Goal: Information Seeking & Learning: Check status

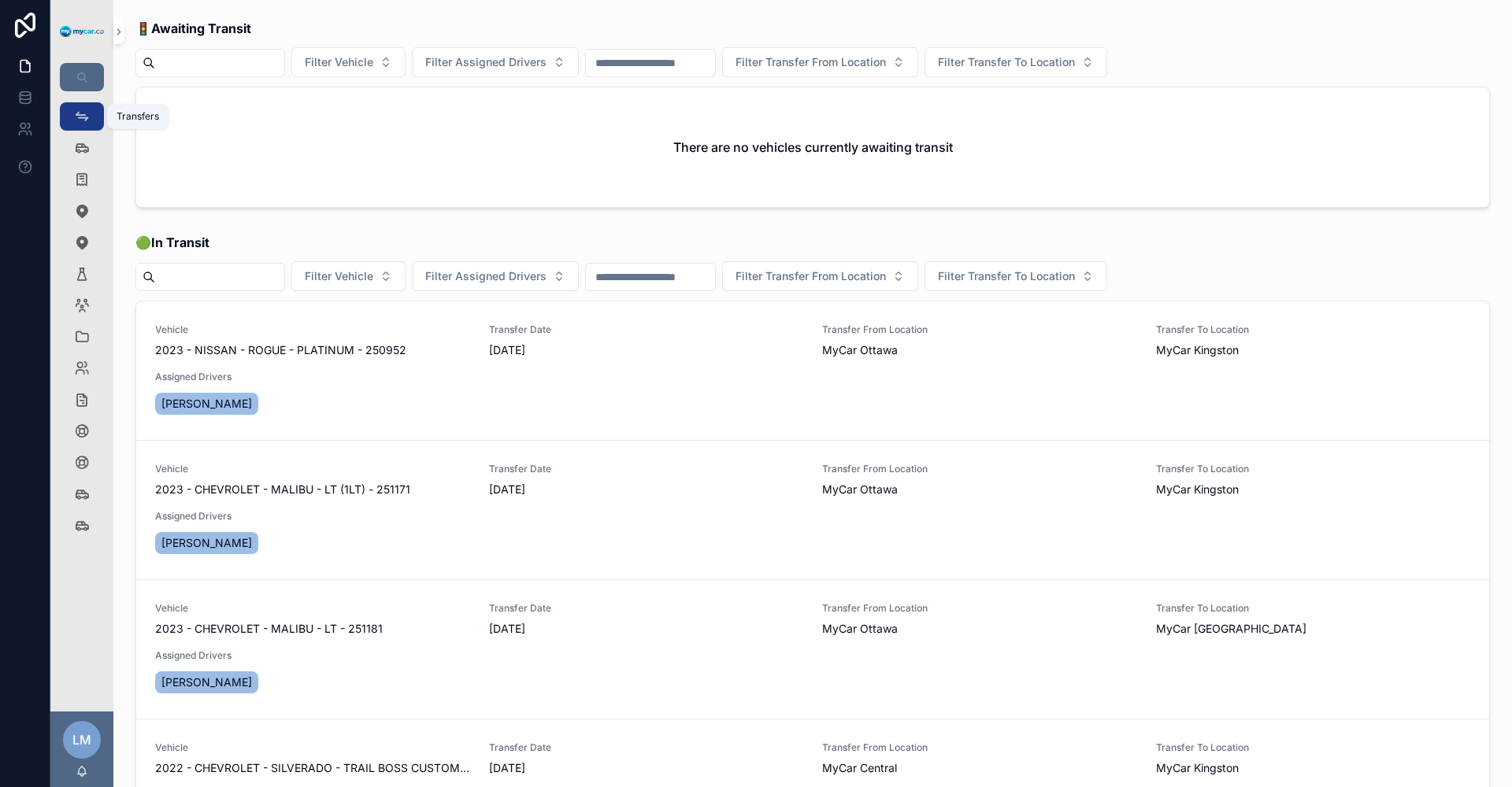
click at [87, 115] on icon "scrollable content" at bounding box center [82, 116] width 16 height 16
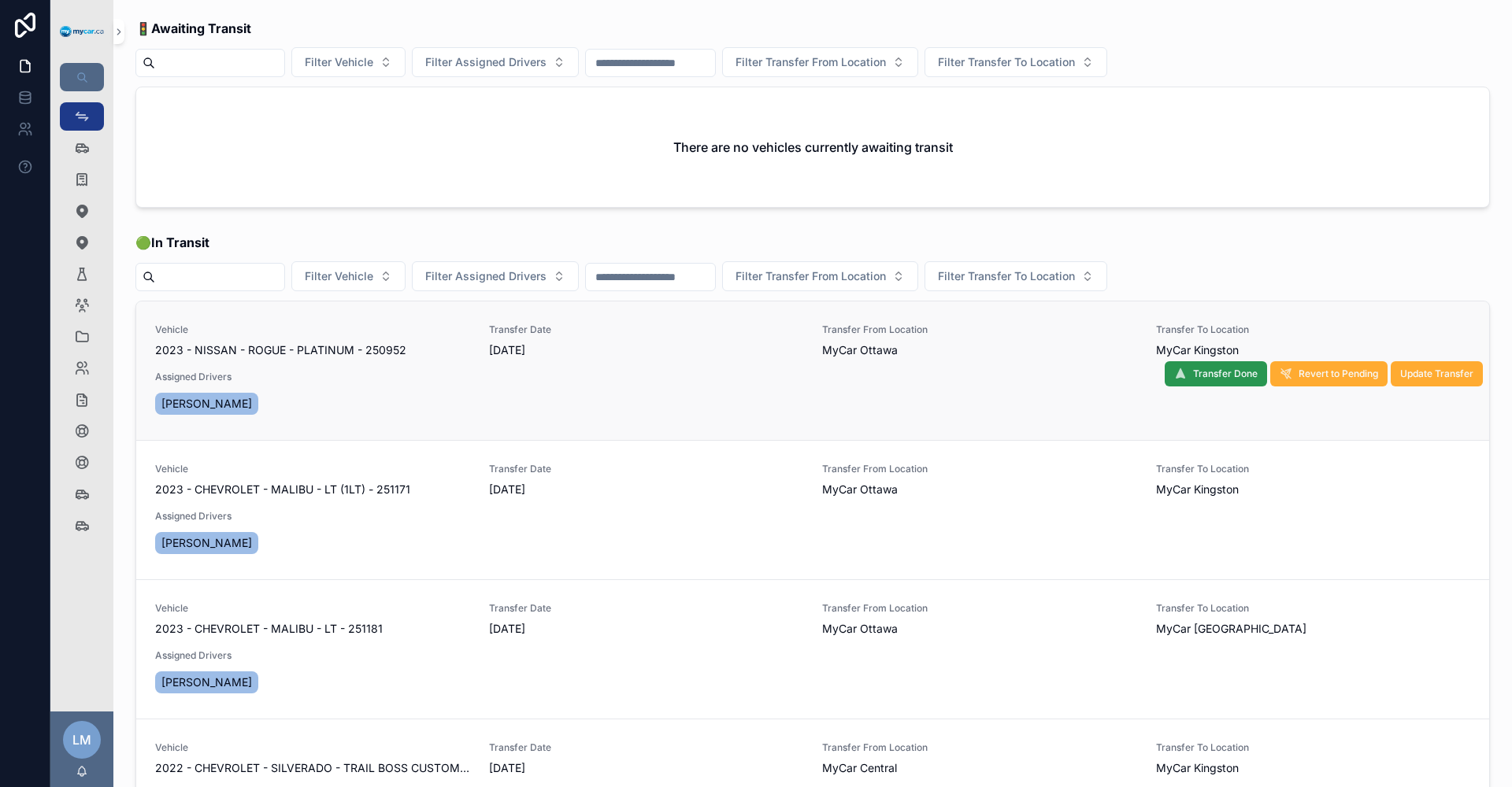
click at [1193, 375] on span "Transfer Done" at bounding box center [1225, 373] width 65 height 12
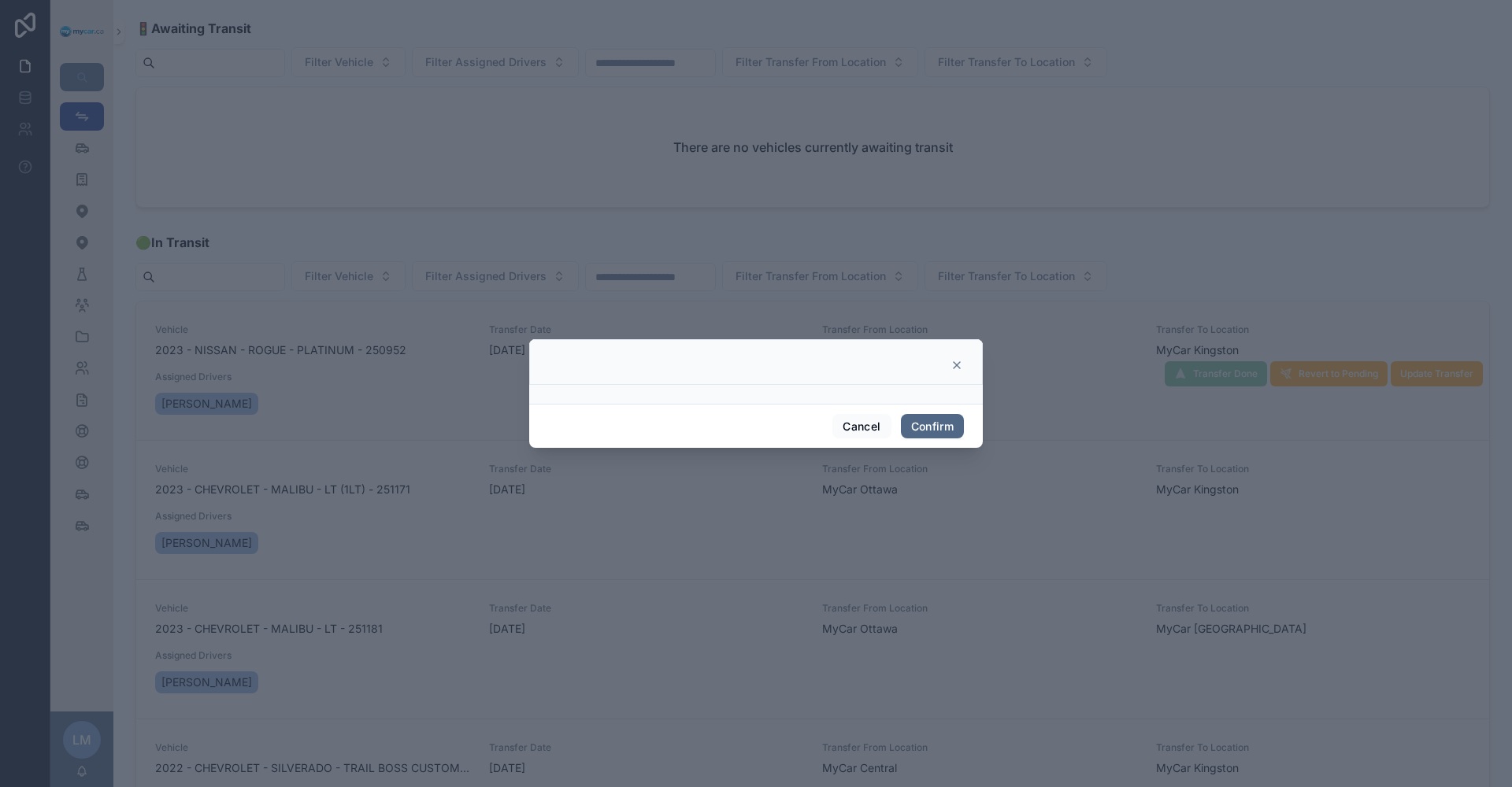
click at [937, 435] on button "Confirm" at bounding box center [932, 427] width 63 height 25
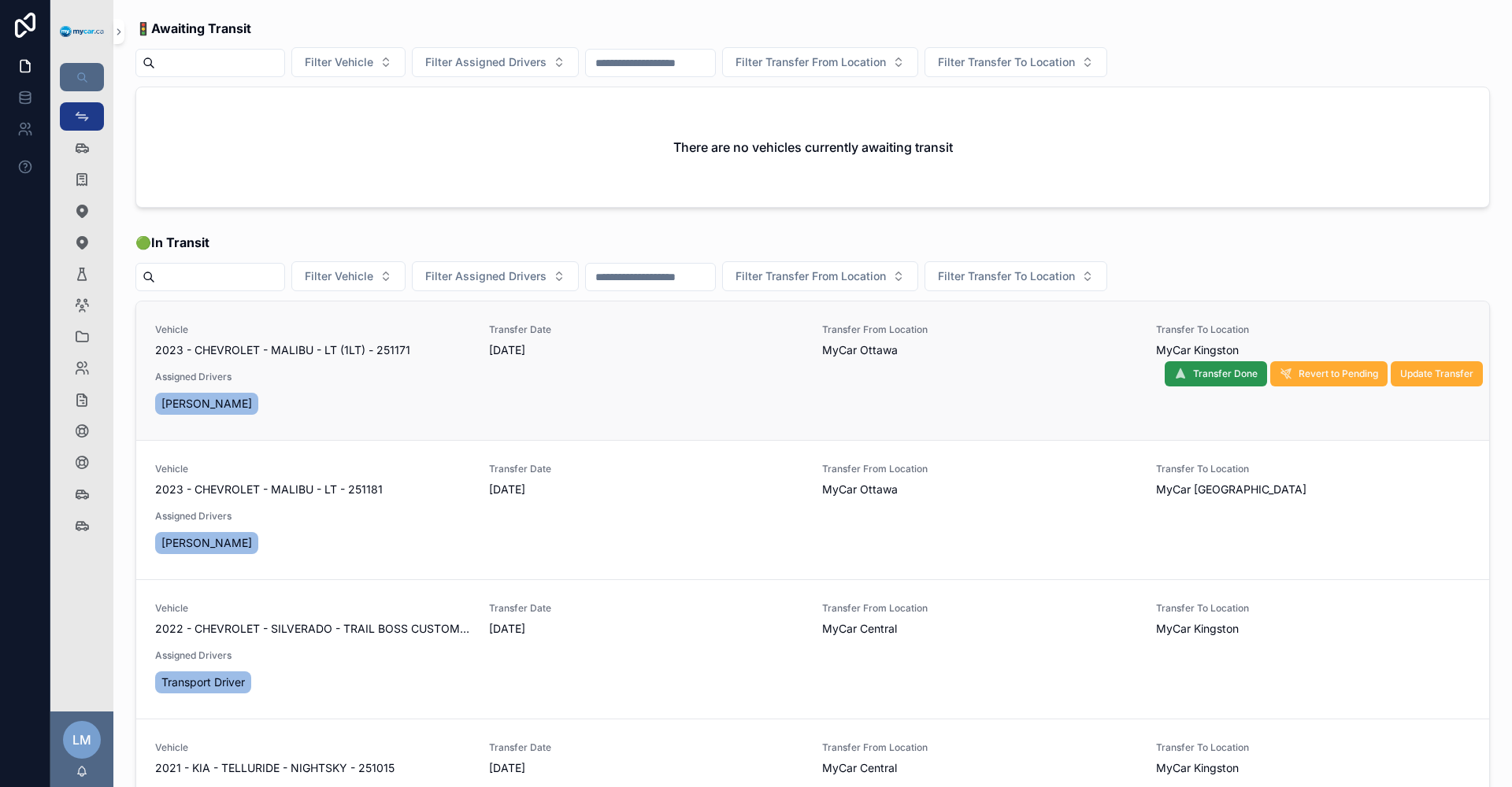
click at [1193, 367] on span "Transfer Done" at bounding box center [1225, 373] width 65 height 12
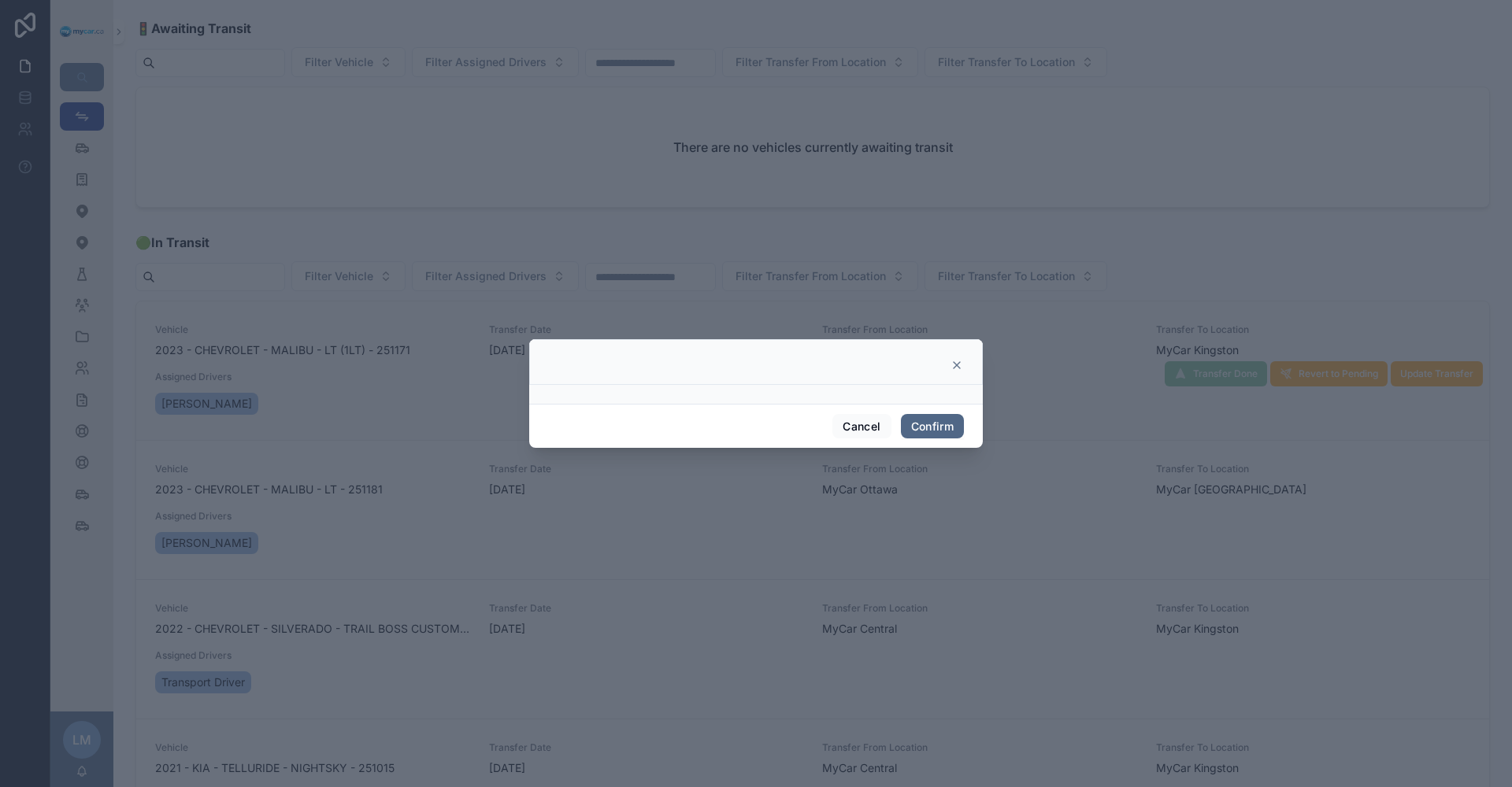
click at [920, 421] on button "Confirm" at bounding box center [932, 427] width 63 height 25
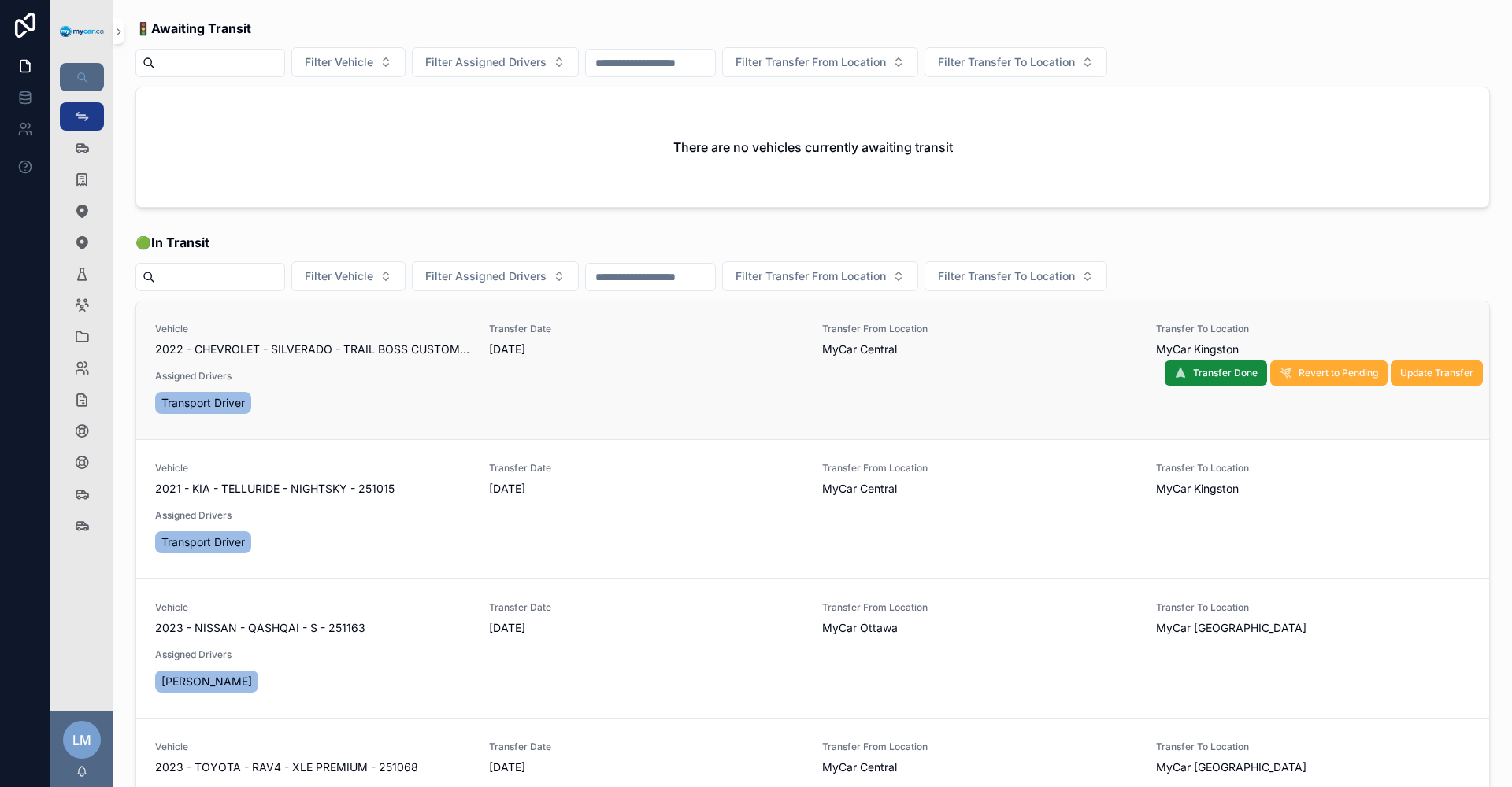
scroll to position [145, 0]
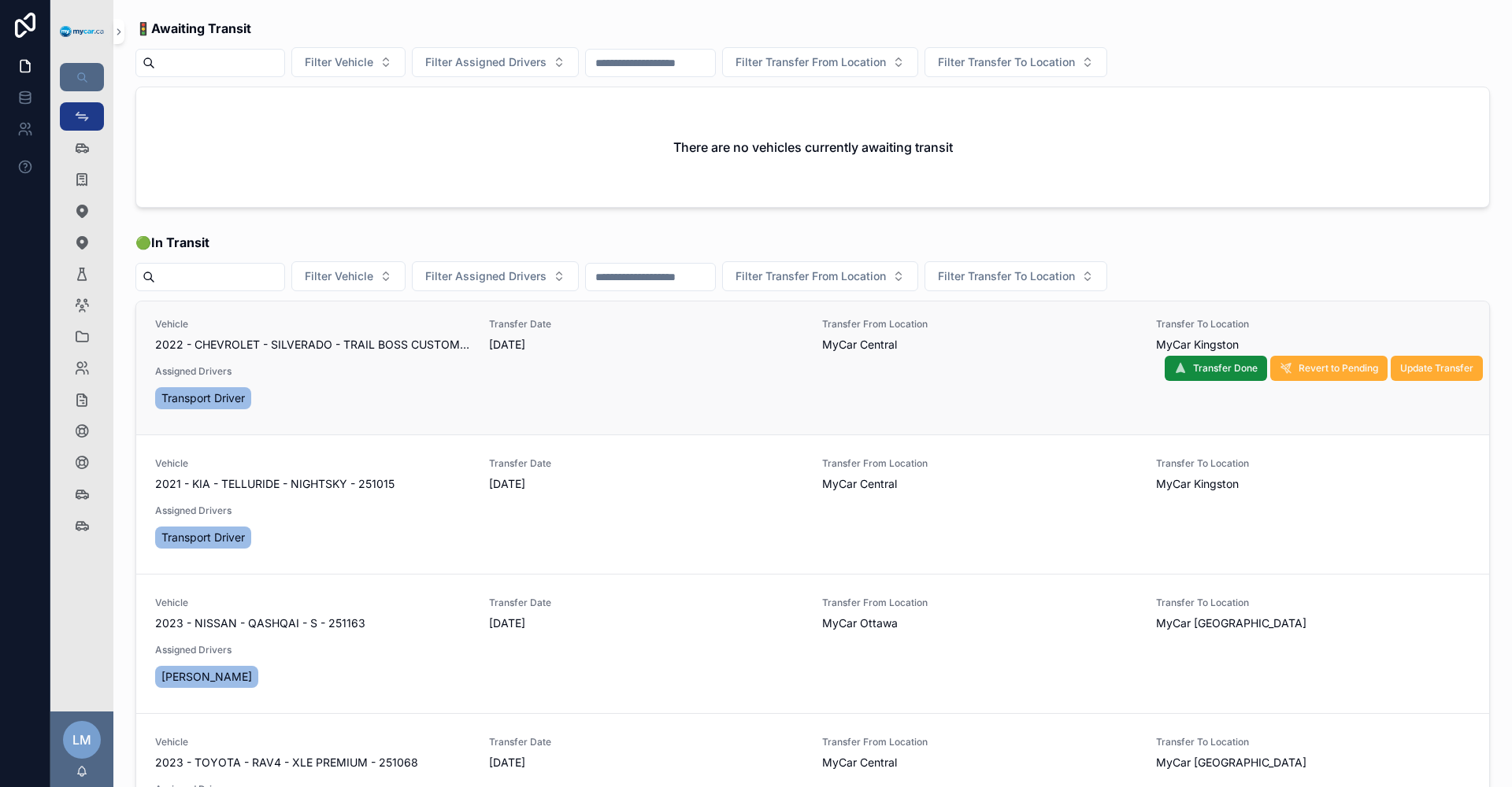
click at [355, 340] on span "2022 - CHEVROLET - SILVERADO - TRAIL BOSS CUSTOM - 251031" at bounding box center [312, 345] width 315 height 16
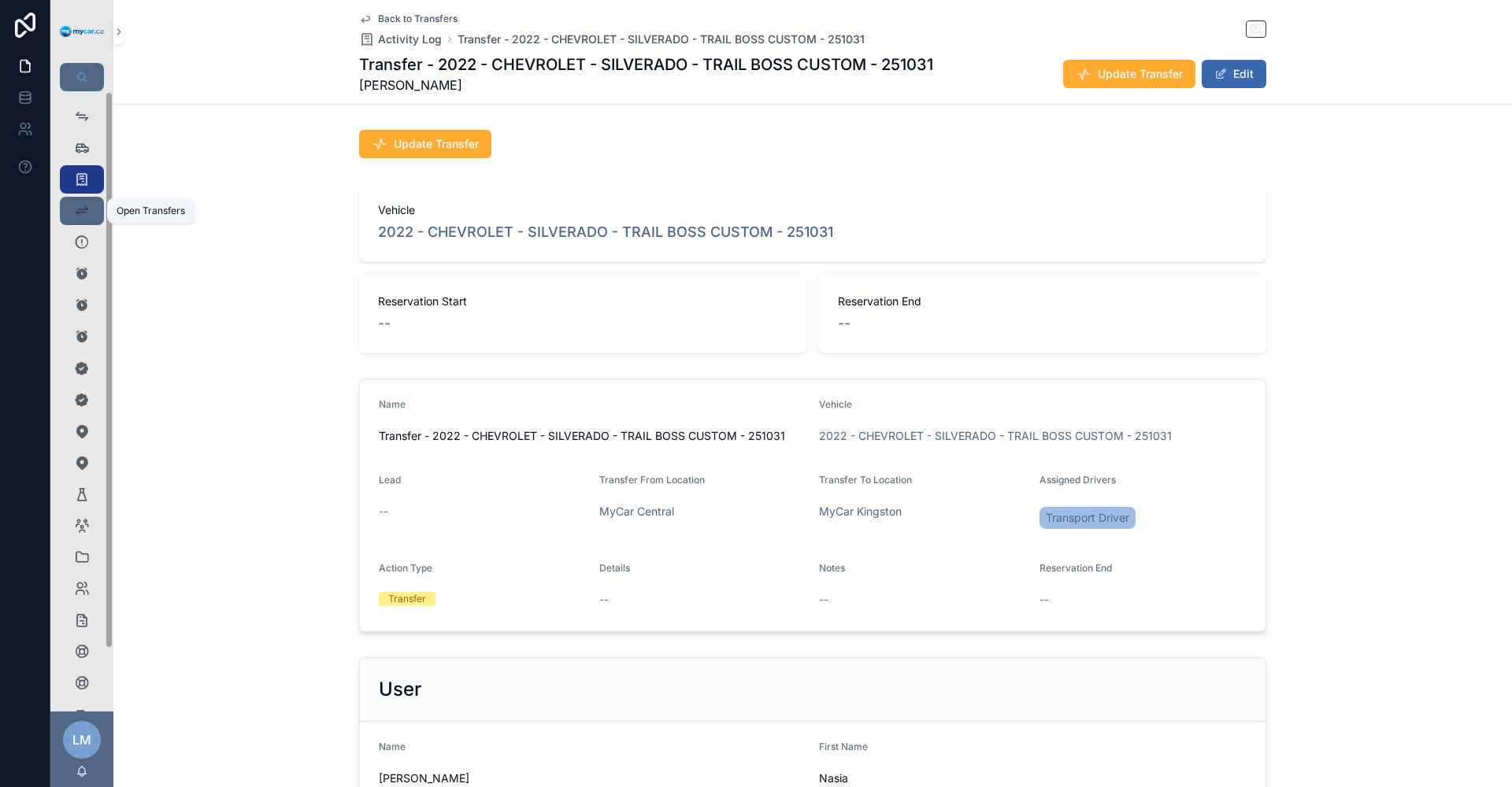
click at [86, 211] on icon "scrollable content" at bounding box center [82, 211] width 16 height 16
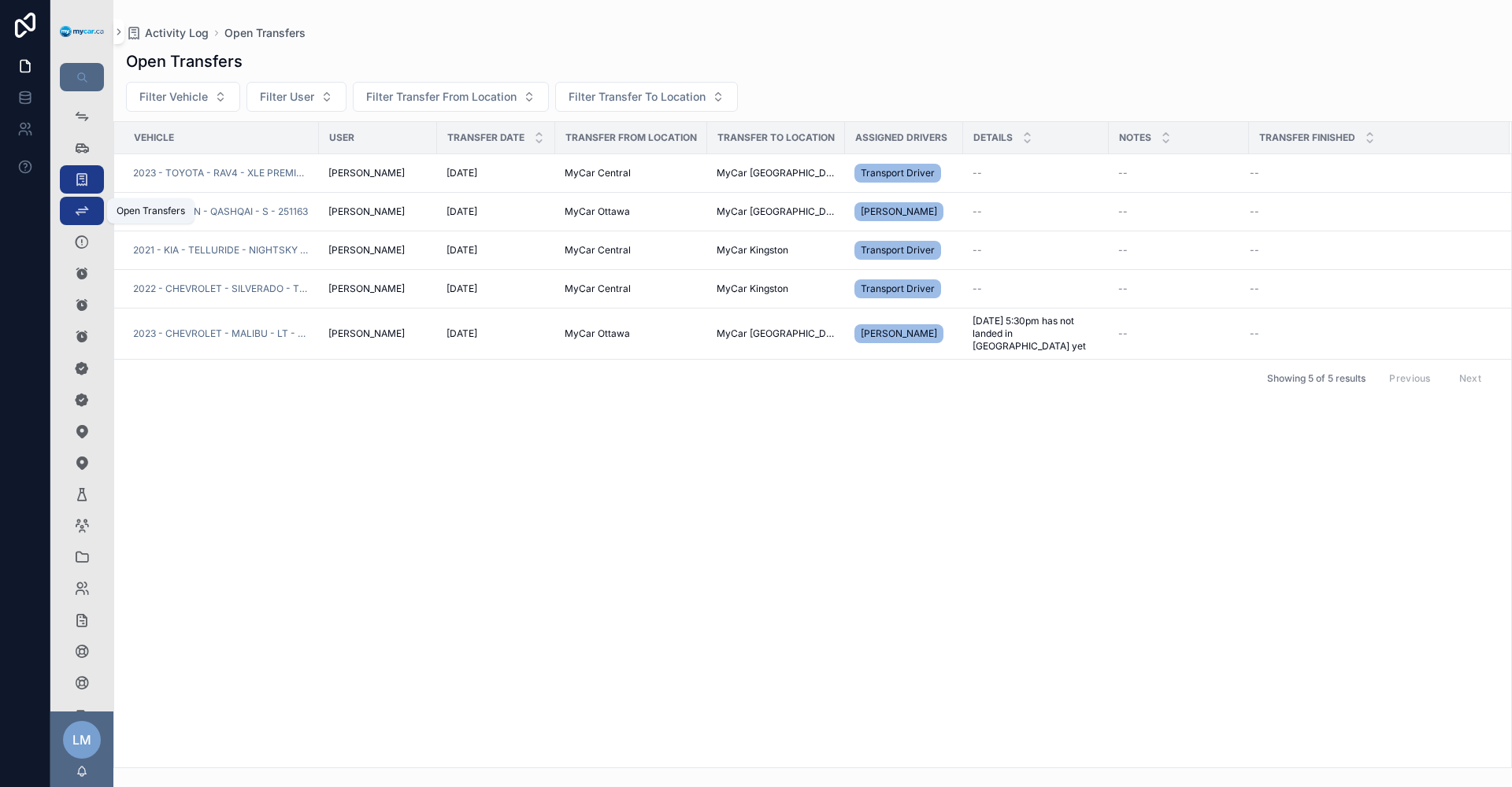
click at [86, 211] on icon "scrollable content" at bounding box center [82, 211] width 16 height 16
click at [77, 112] on icon "scrollable content" at bounding box center [82, 116] width 16 height 16
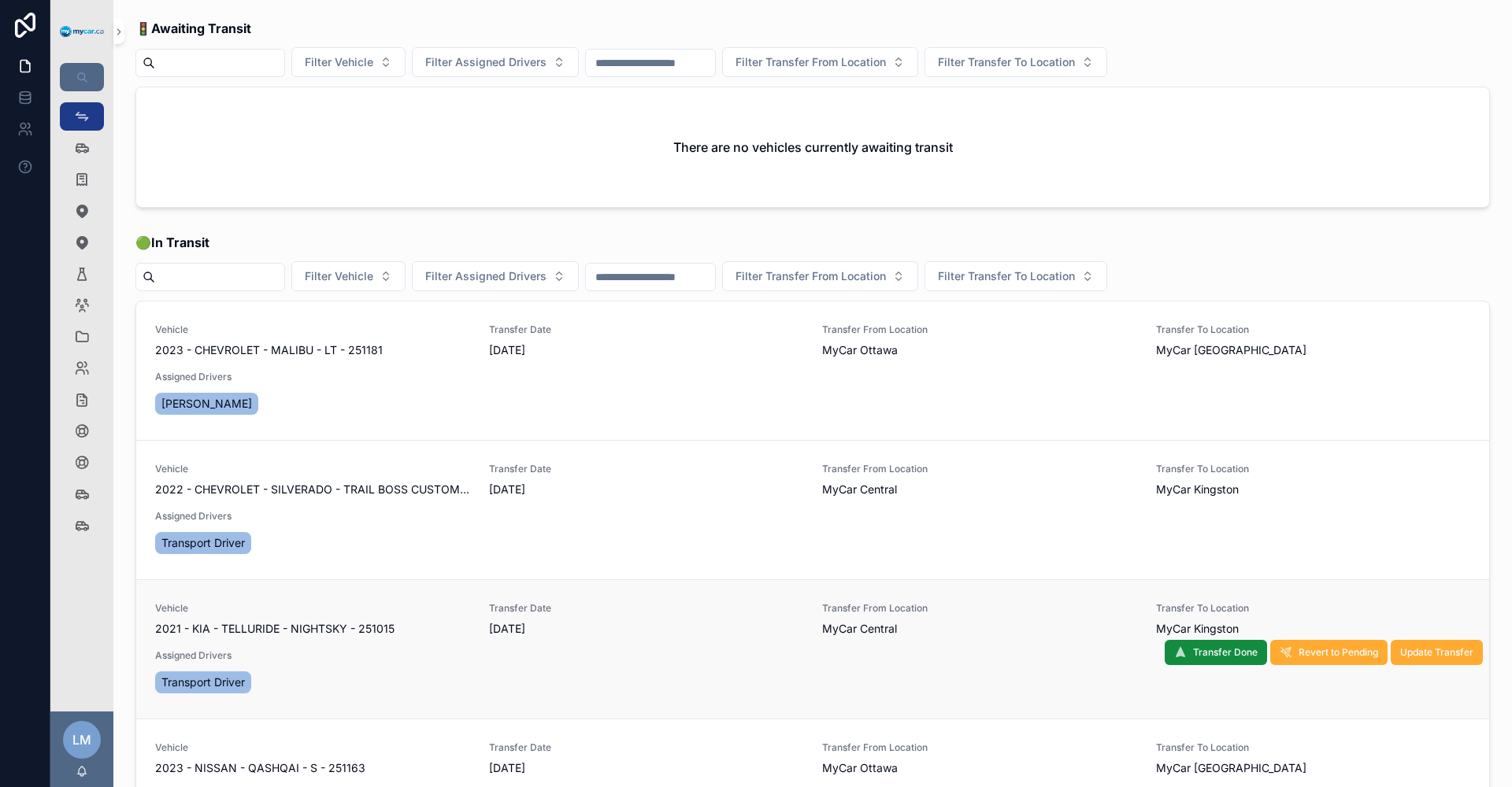
scroll to position [79, 0]
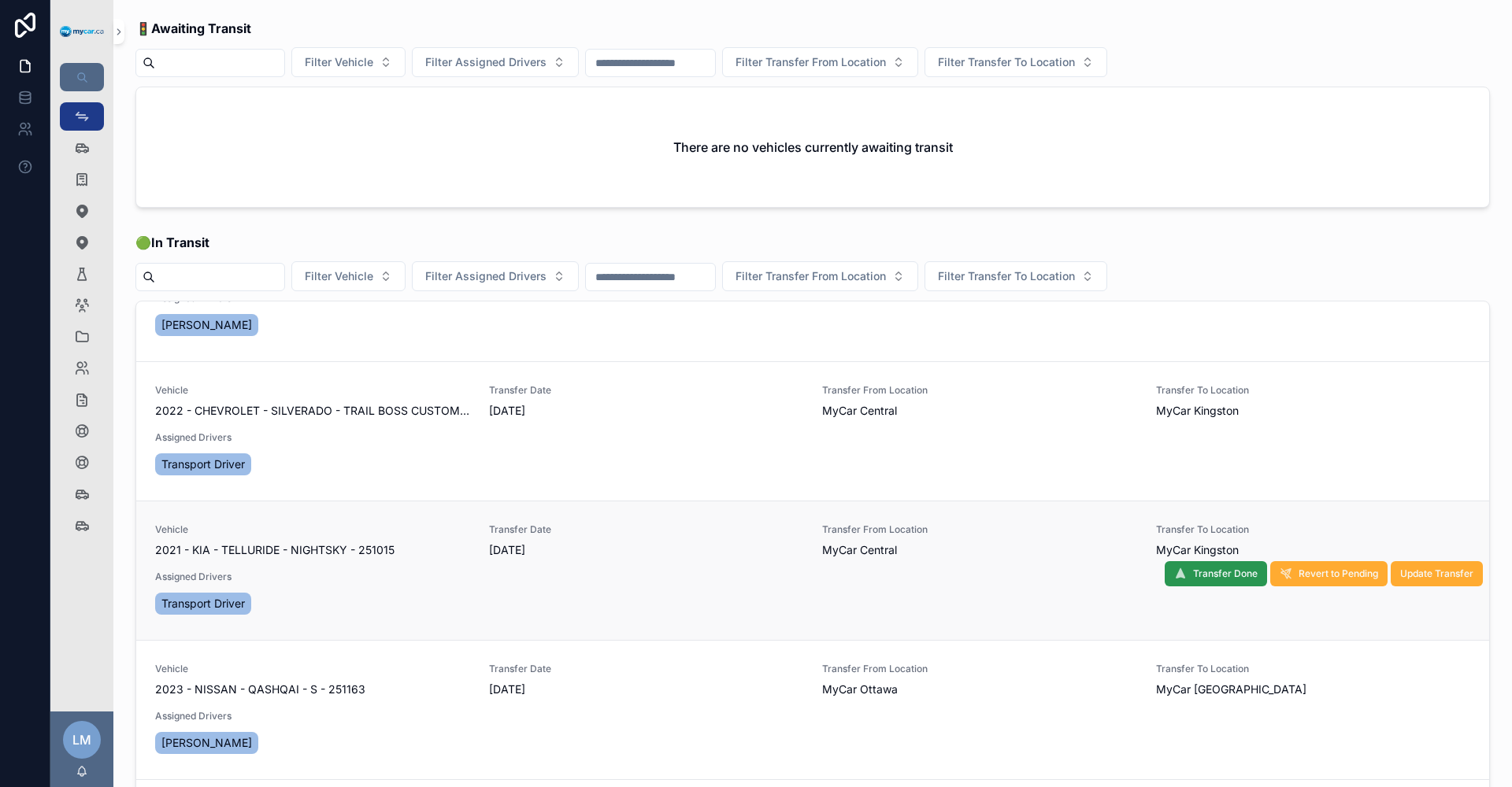
click at [1174, 569] on icon "scrollable content" at bounding box center [1180, 574] width 12 height 12
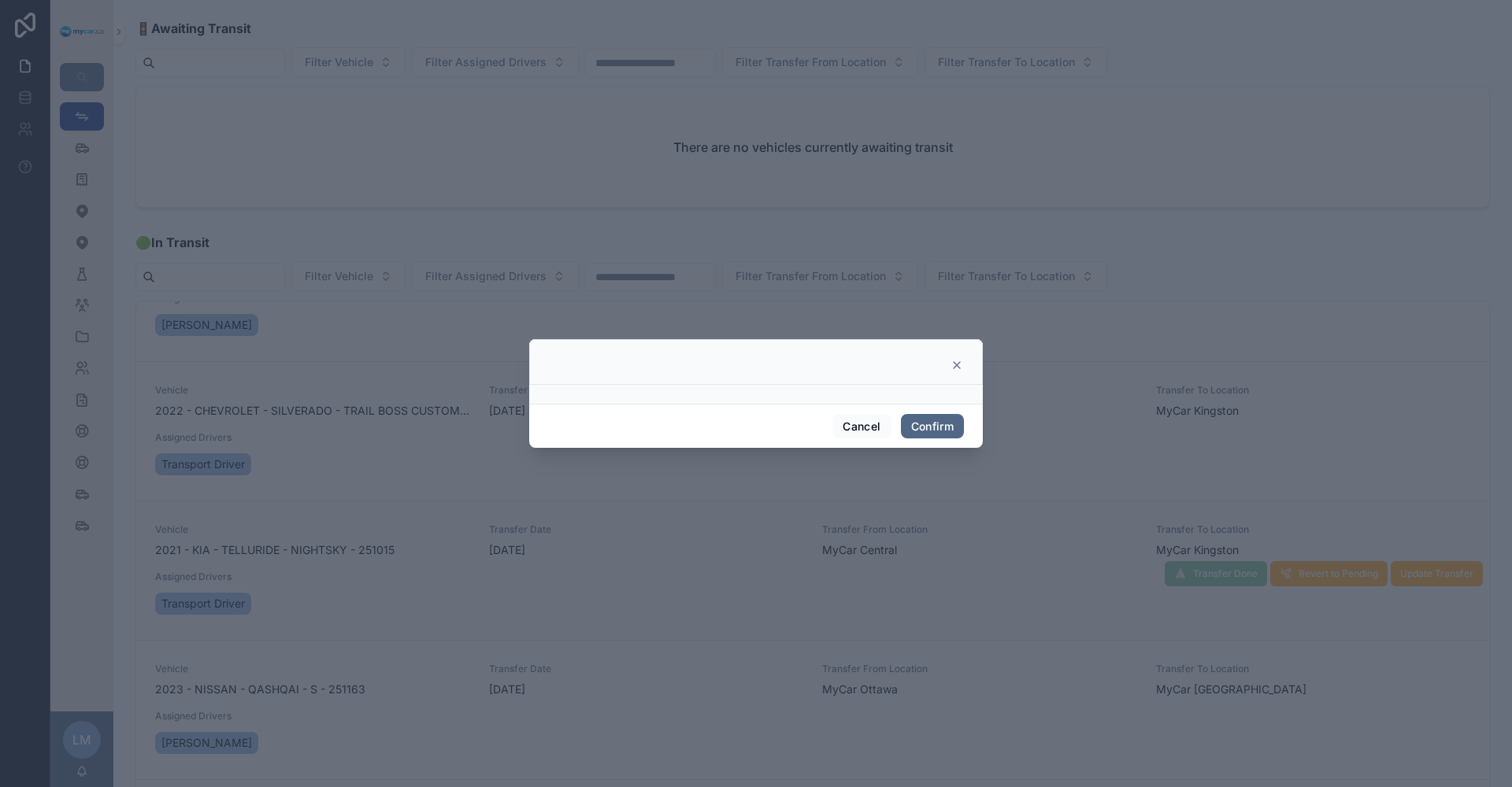
click at [930, 424] on button "Confirm" at bounding box center [932, 427] width 63 height 25
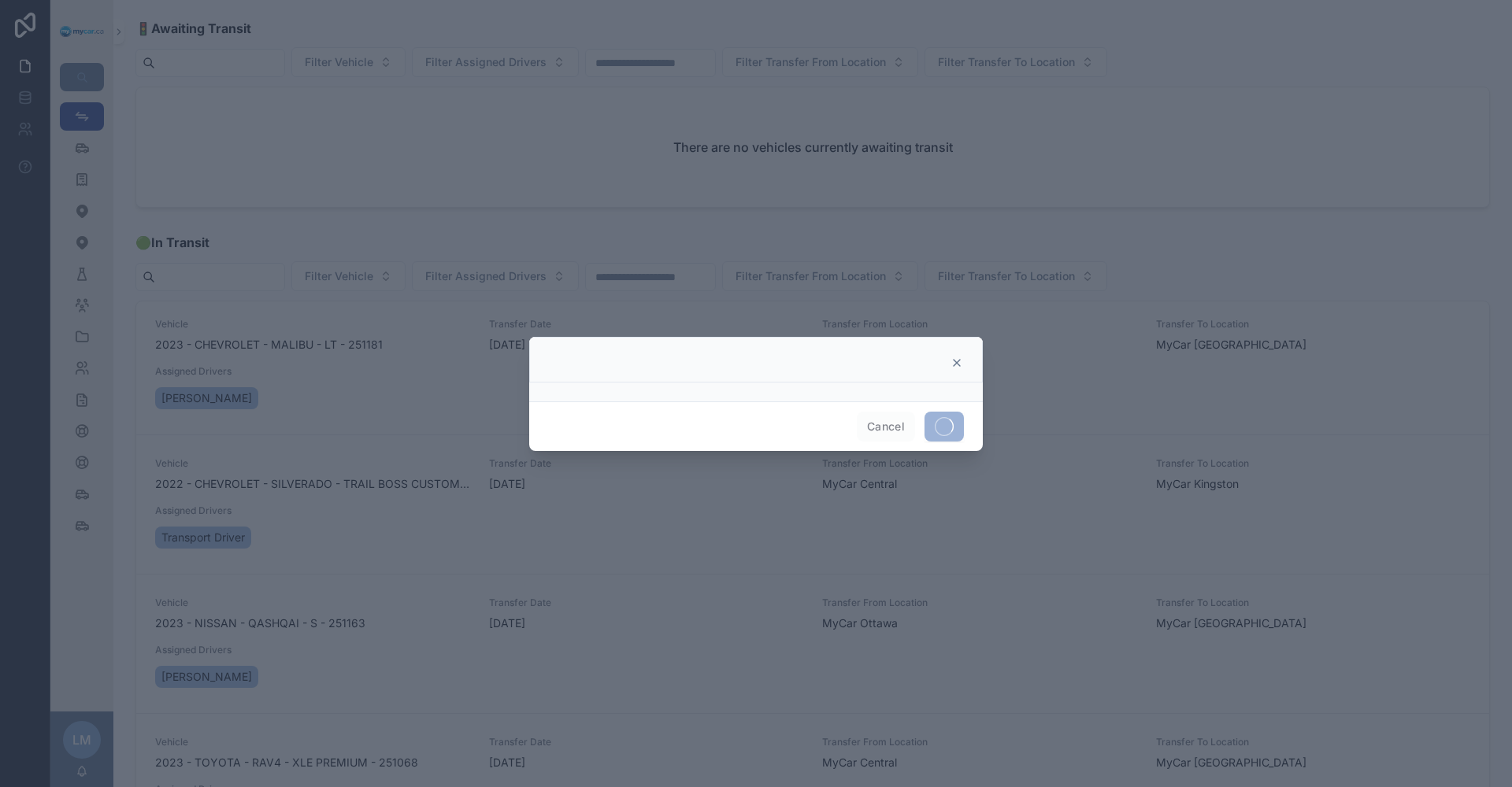
scroll to position [5, 0]
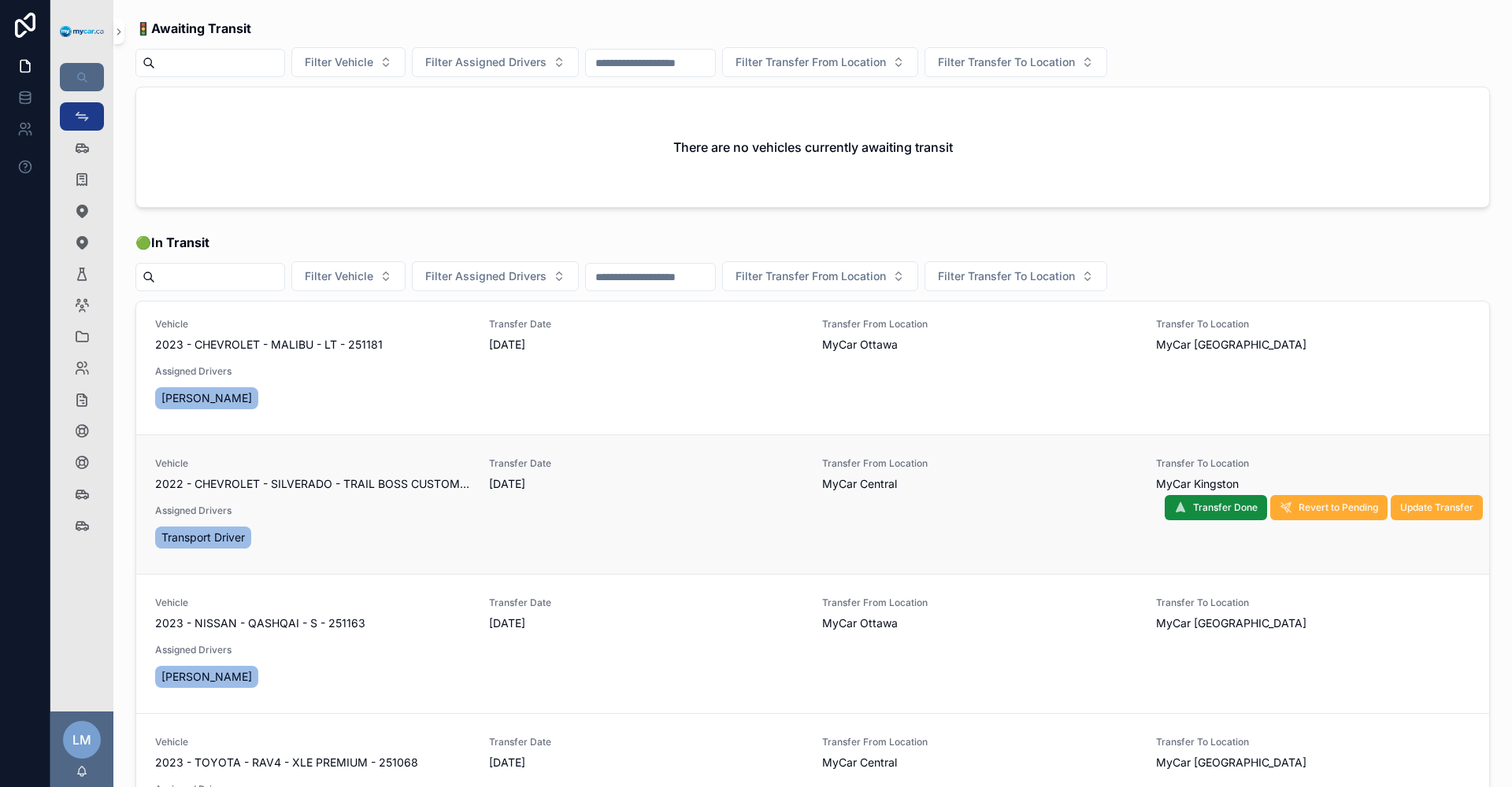
click at [329, 478] on span "2022 - CHEVROLET - SILVERADO - TRAIL BOSS CUSTOM - 251031" at bounding box center [312, 484] width 315 height 16
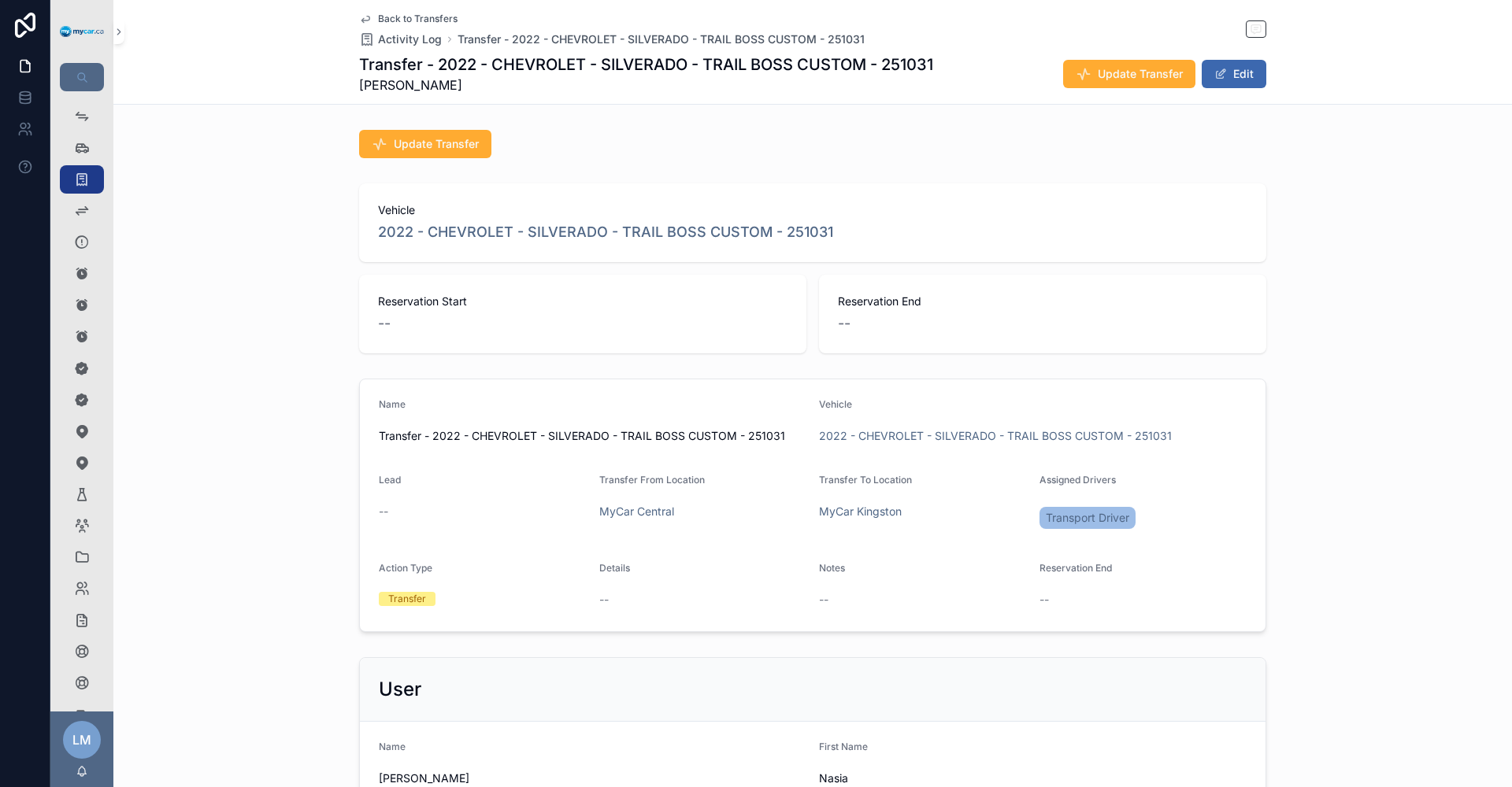
click at [394, 17] on span "Back to Transfers" at bounding box center [417, 18] width 80 height 12
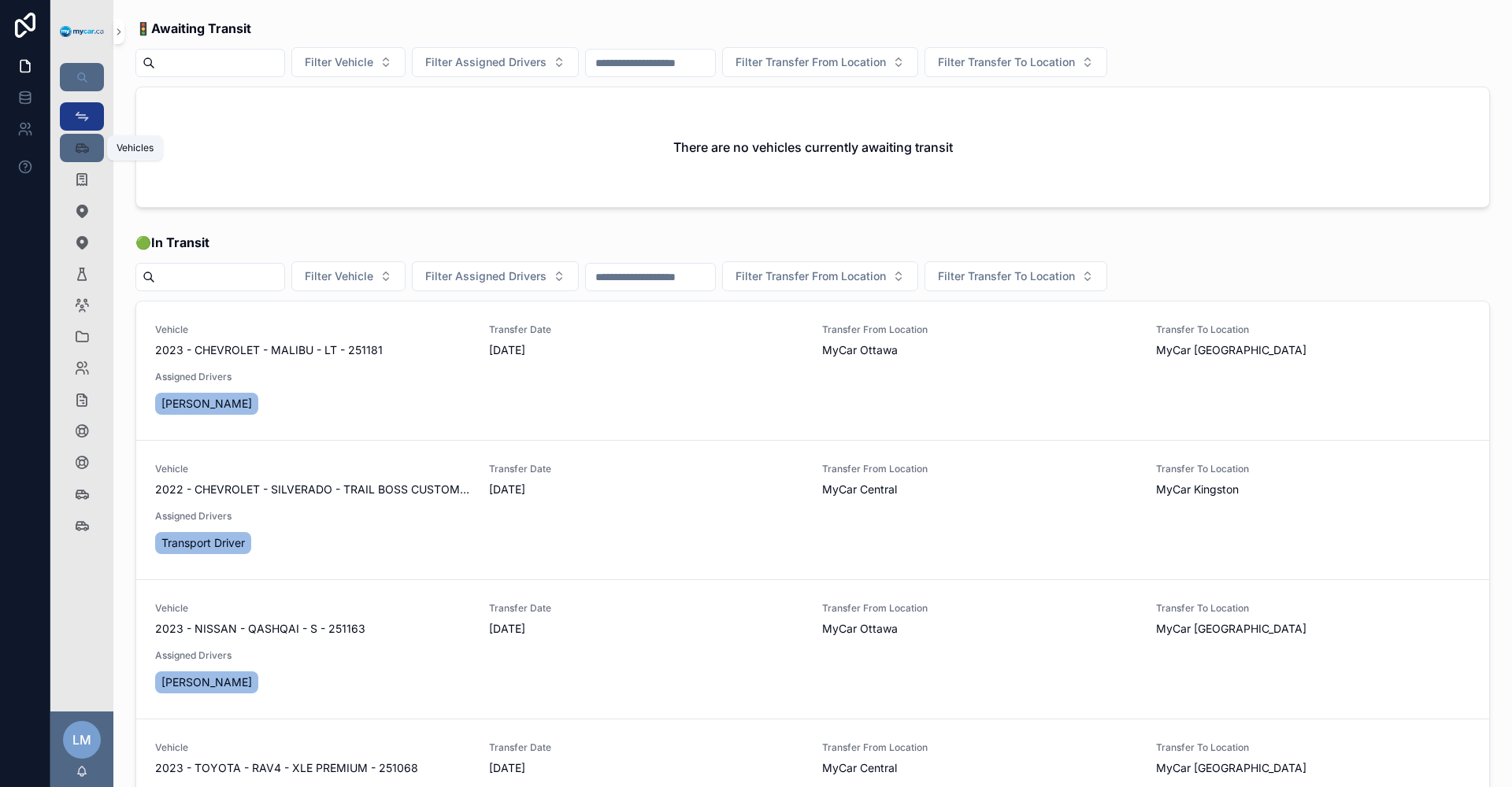
click at [78, 154] on icon "scrollable content" at bounding box center [82, 148] width 16 height 16
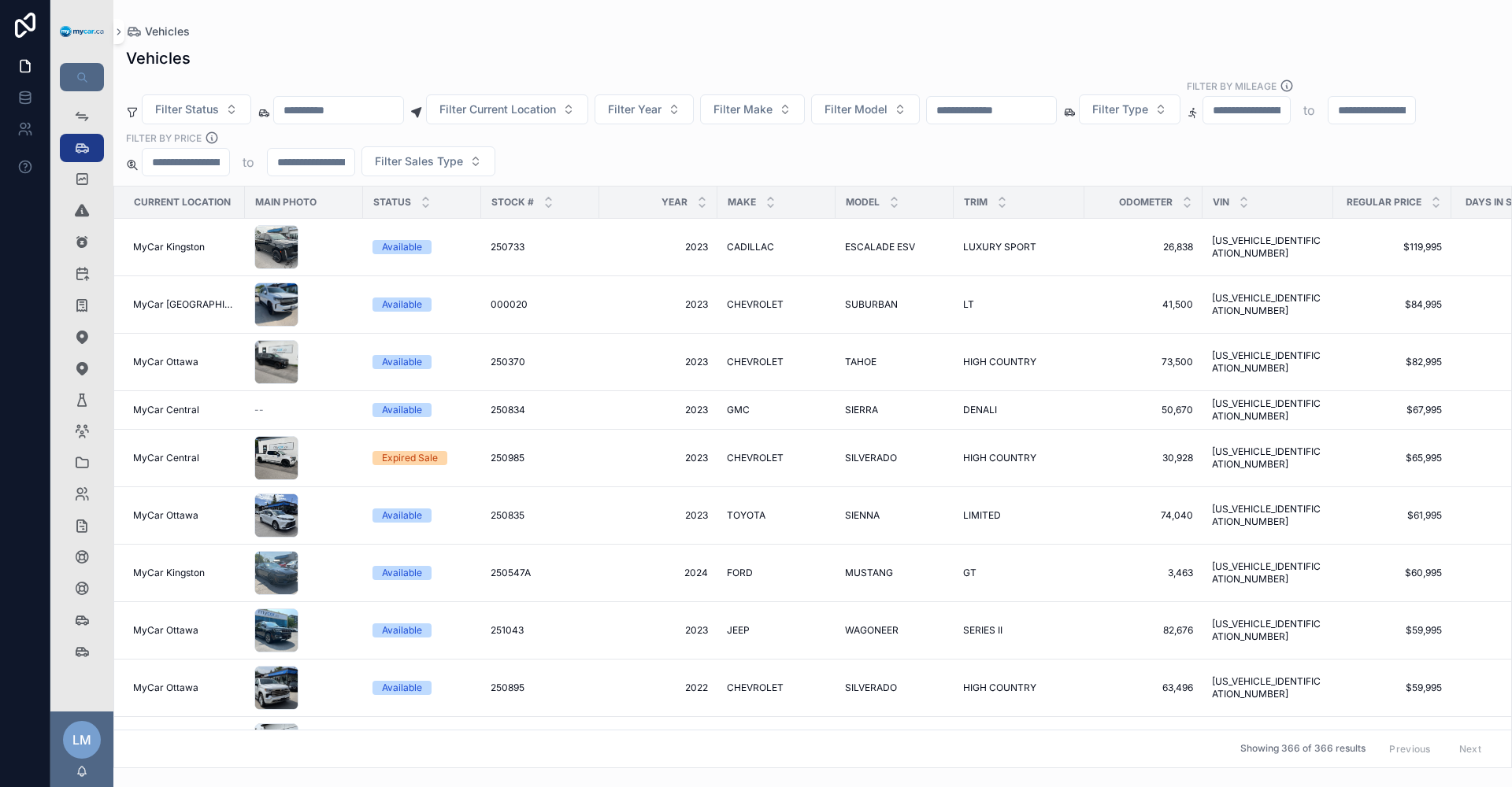
click at [1056, 101] on input "scrollable content" at bounding box center [992, 109] width 129 height 22
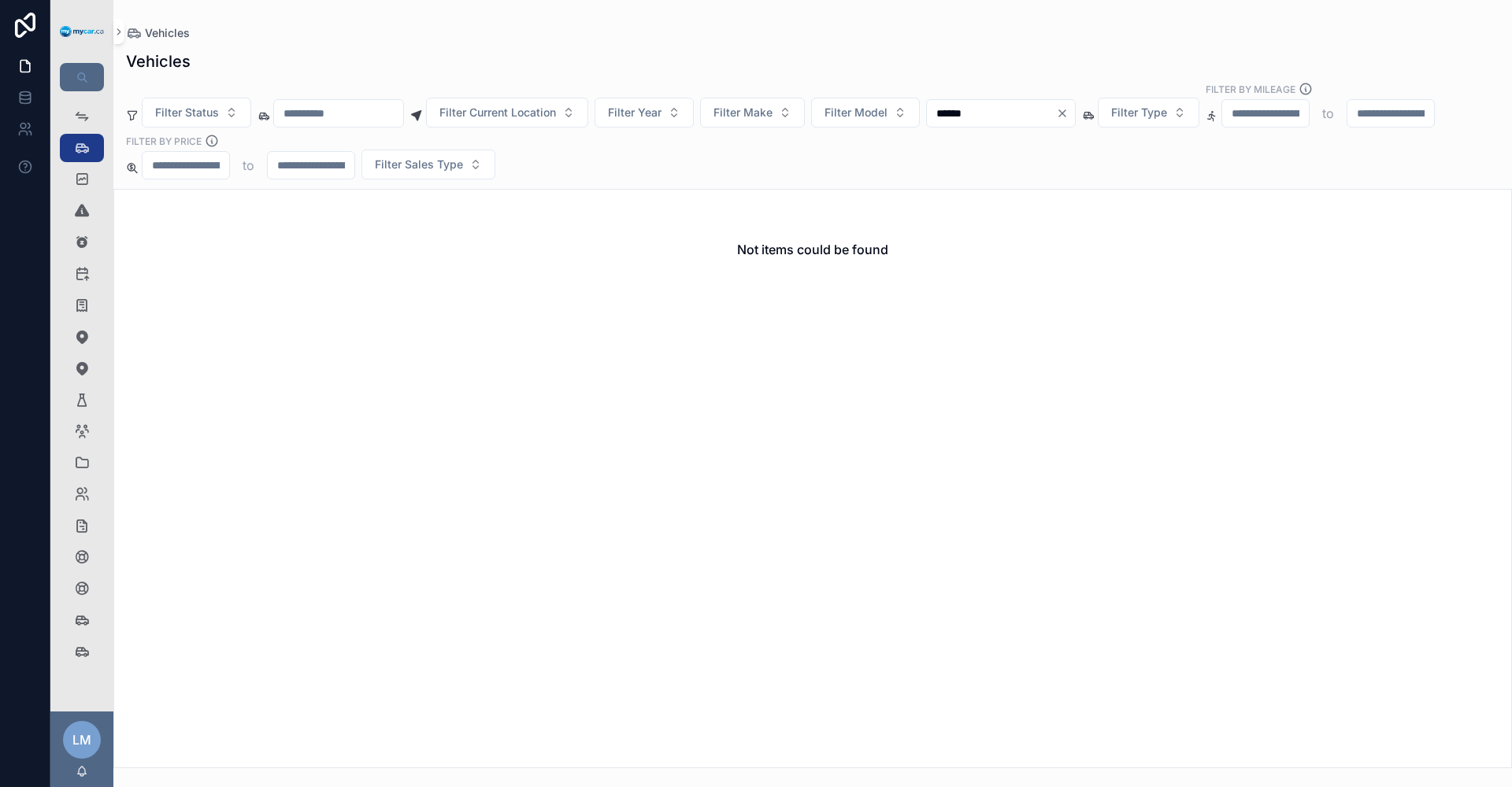
click at [993, 102] on input "******" at bounding box center [992, 113] width 129 height 22
type input "******"
click at [71, 624] on div "Vehicles Inventory Checklist 366" at bounding box center [81, 620] width 25 height 25
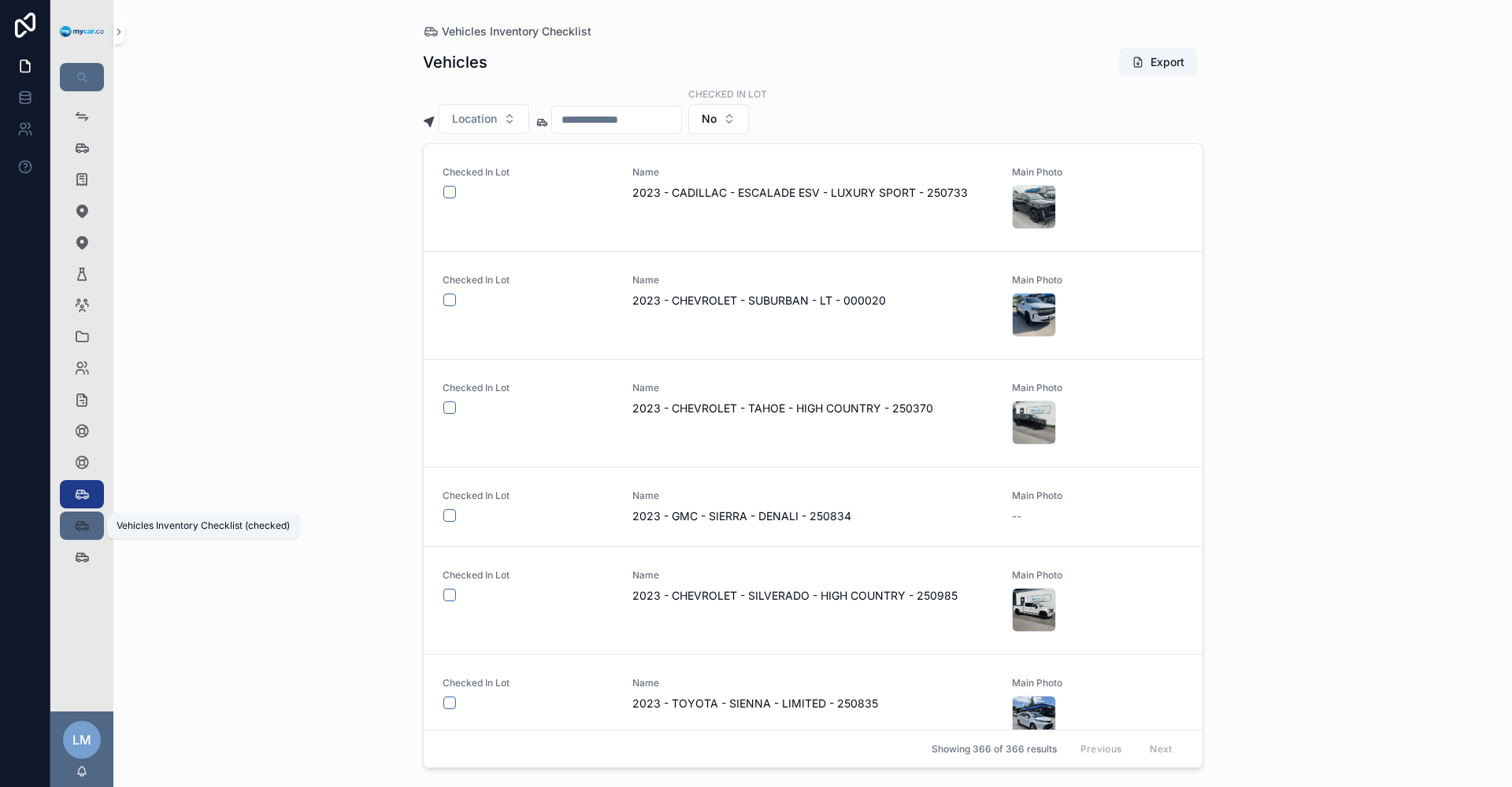
click at [81, 526] on icon "scrollable content" at bounding box center [82, 526] width 16 height 16
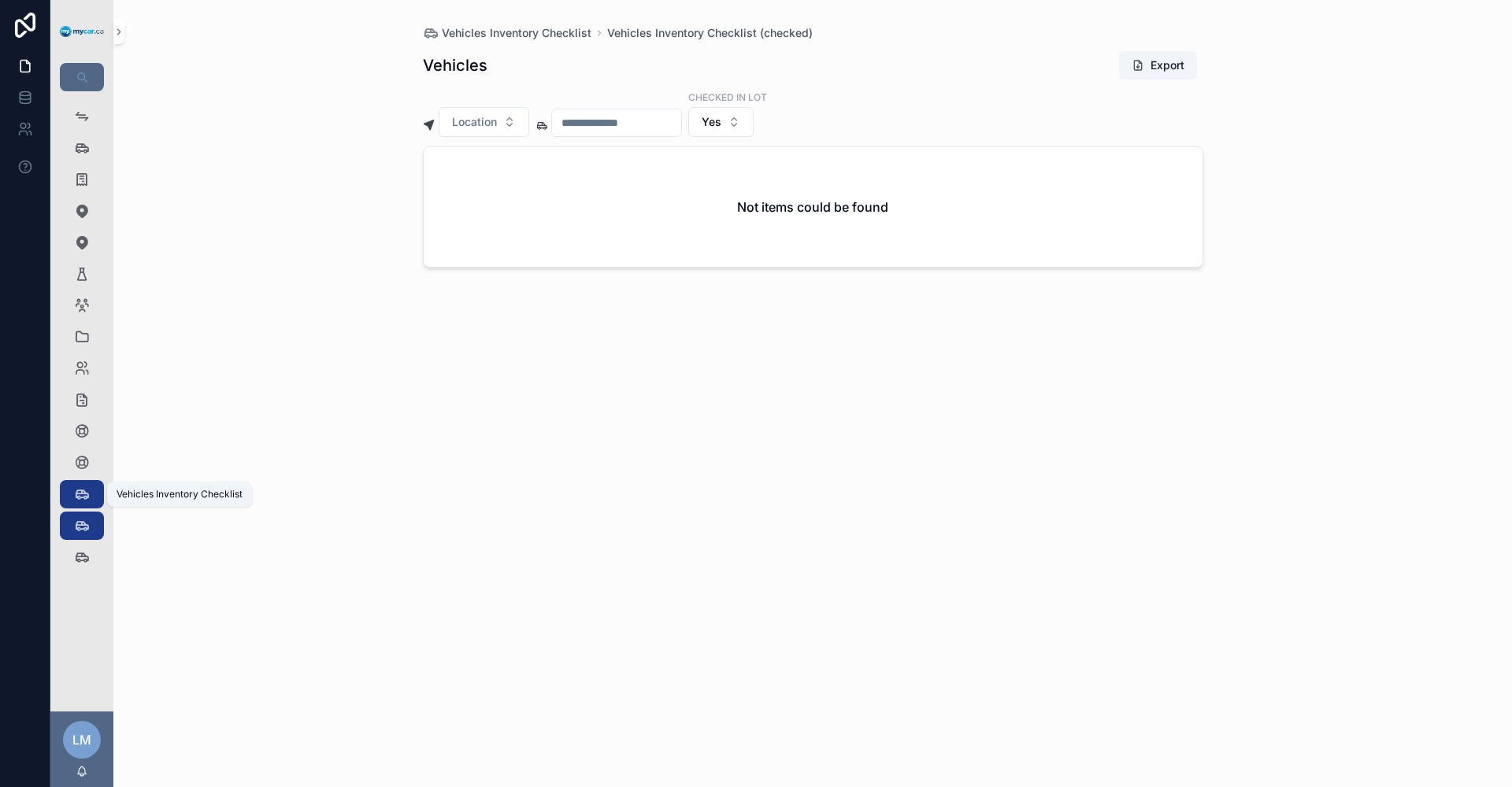
click at [80, 492] on icon "scrollable content" at bounding box center [82, 494] width 16 height 16
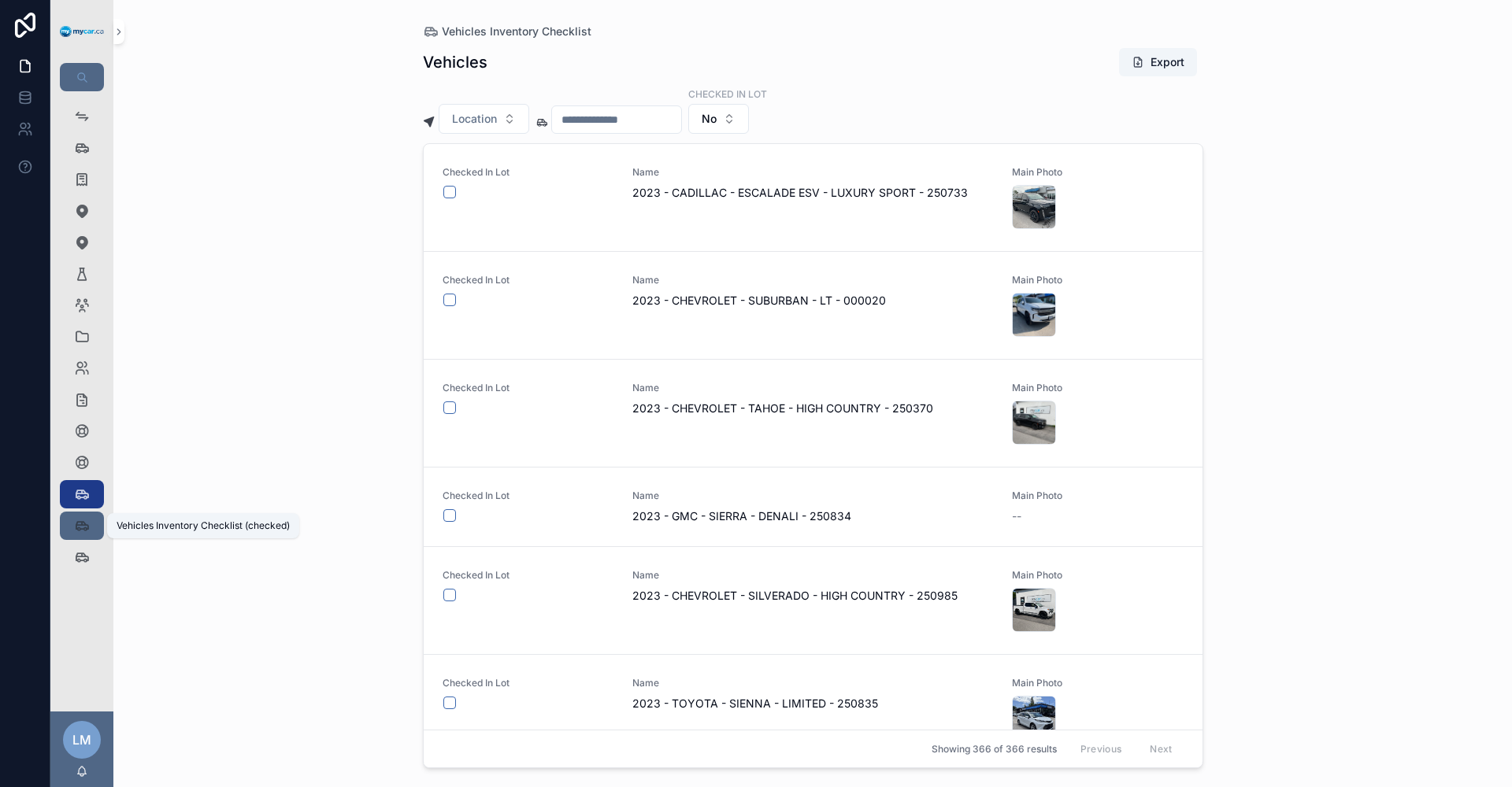
click at [80, 528] on icon "scrollable content" at bounding box center [82, 526] width 16 height 16
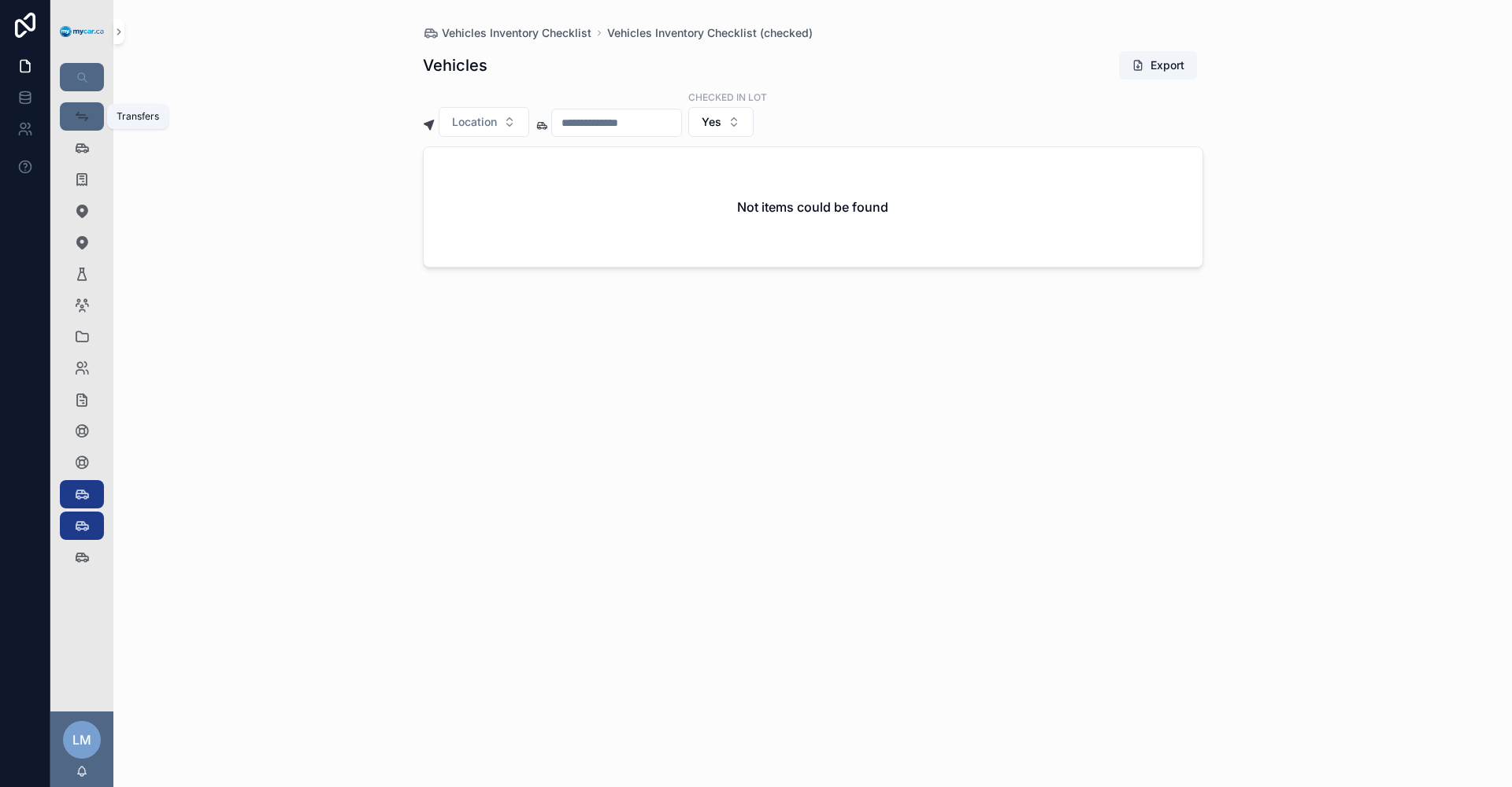
click at [73, 121] on div "Transfers" at bounding box center [81, 116] width 25 height 25
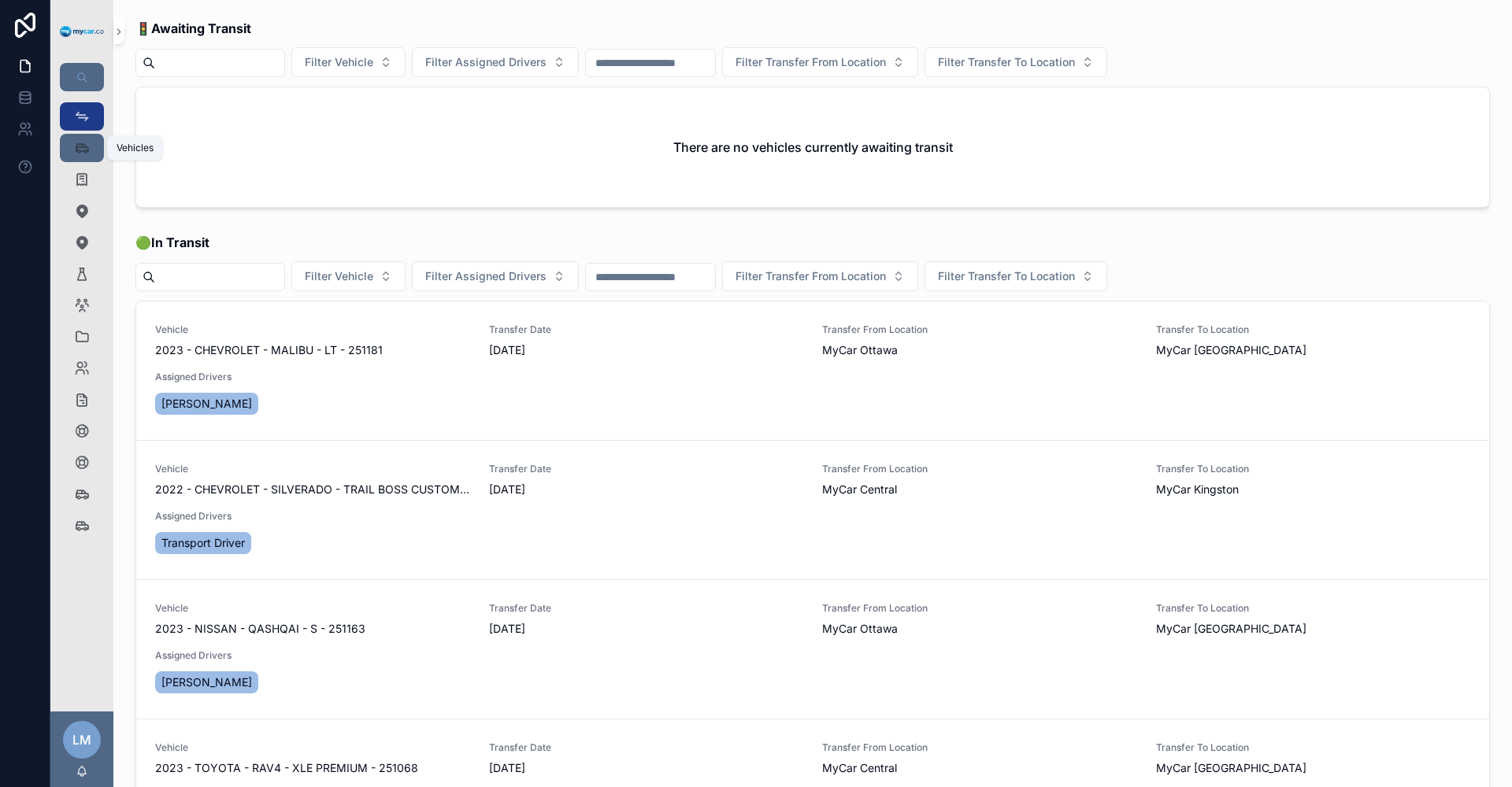
click at [82, 155] on icon "scrollable content" at bounding box center [82, 148] width 16 height 16
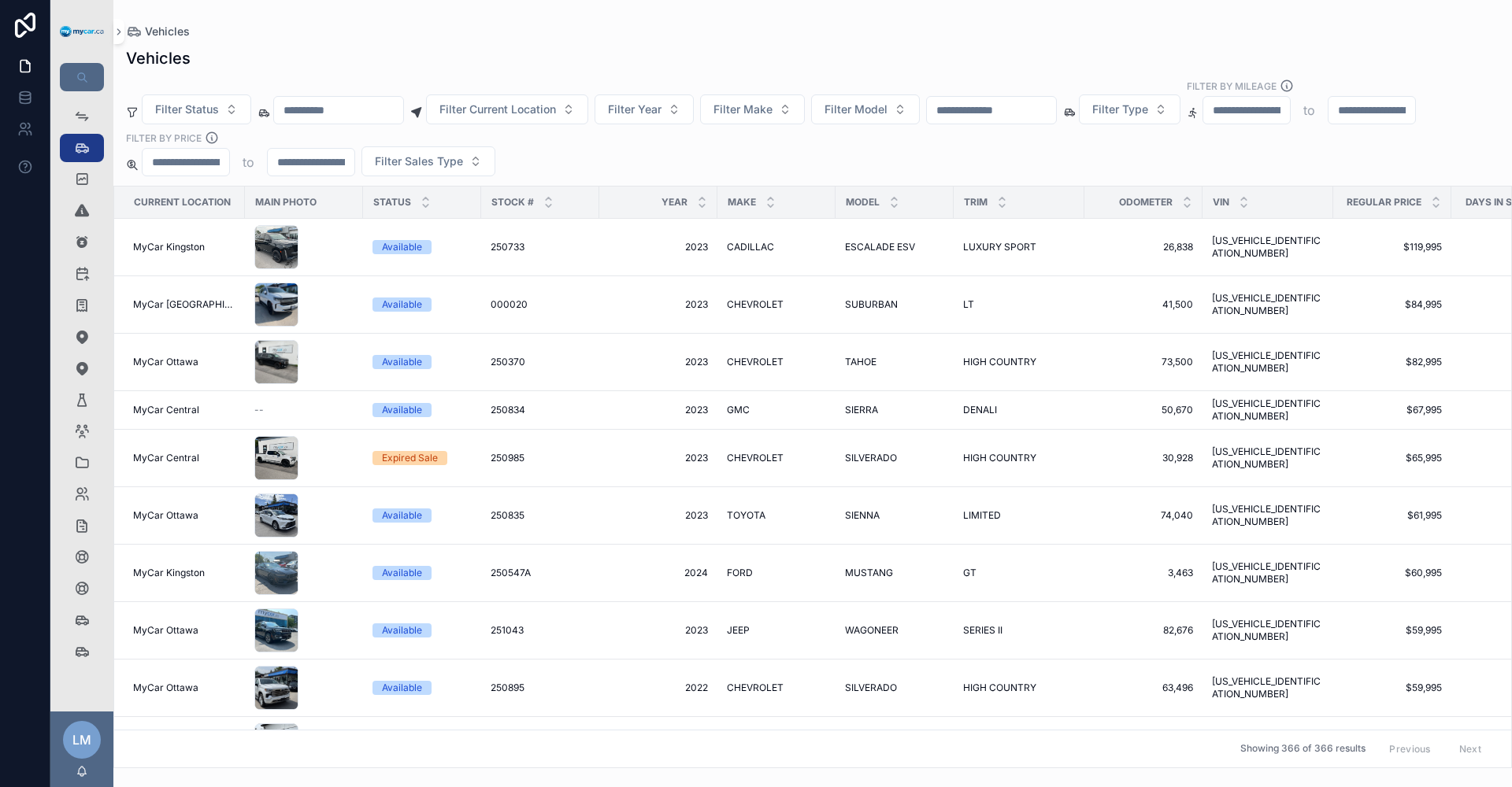
click at [1056, 107] on input "scrollable content" at bounding box center [992, 109] width 129 height 22
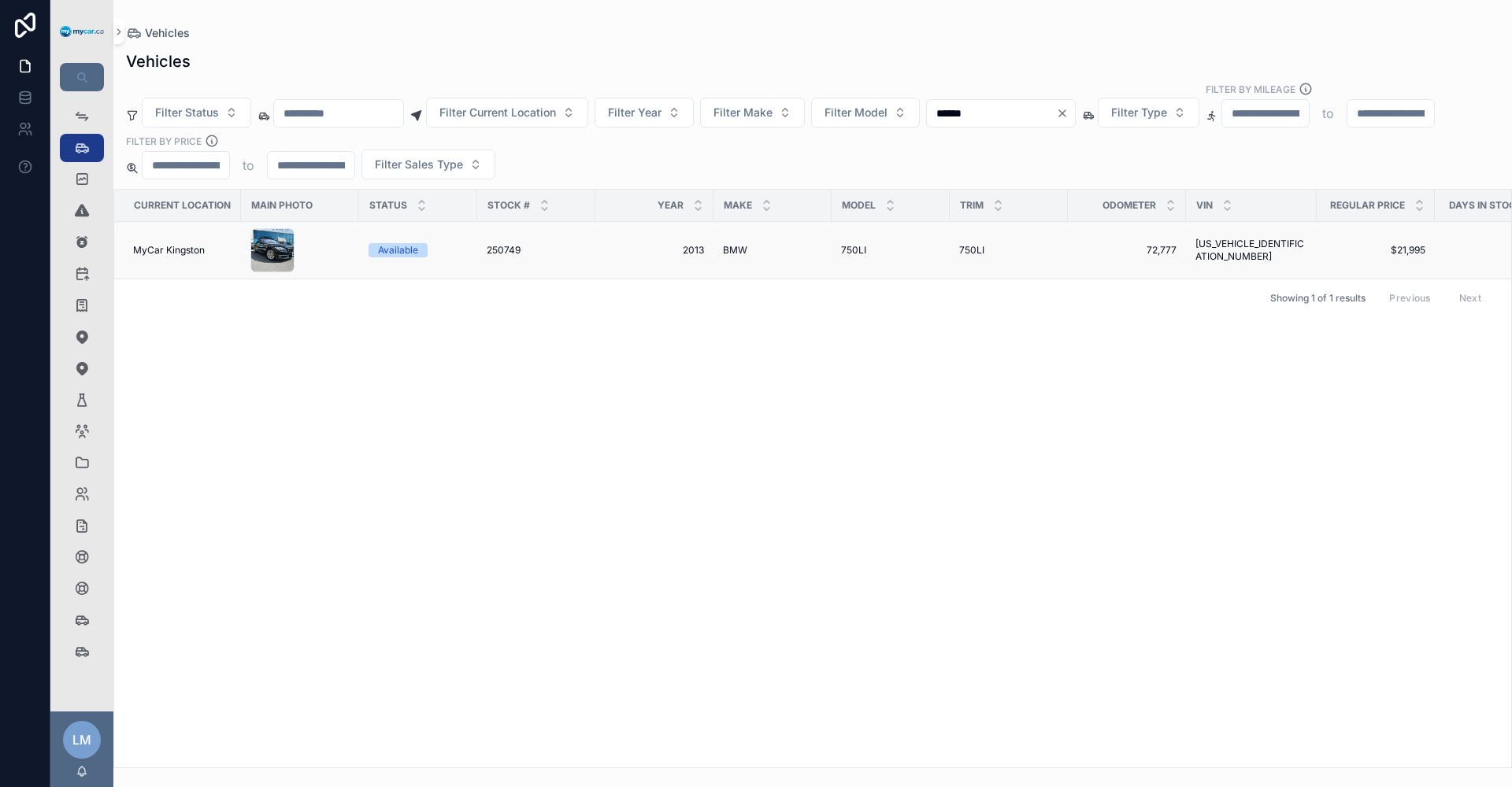
type input "******"
click at [1194, 233] on td "[US_VEHICLE_IDENTIFICATION_NUMBER] [US_VEHICLE_IDENTIFICATION_NUMBER]" at bounding box center [1251, 251] width 130 height 58
click at [1278, 238] on span "[US_VEHICLE_IDENTIFICATION_NUMBER]" at bounding box center [1251, 250] width 112 height 25
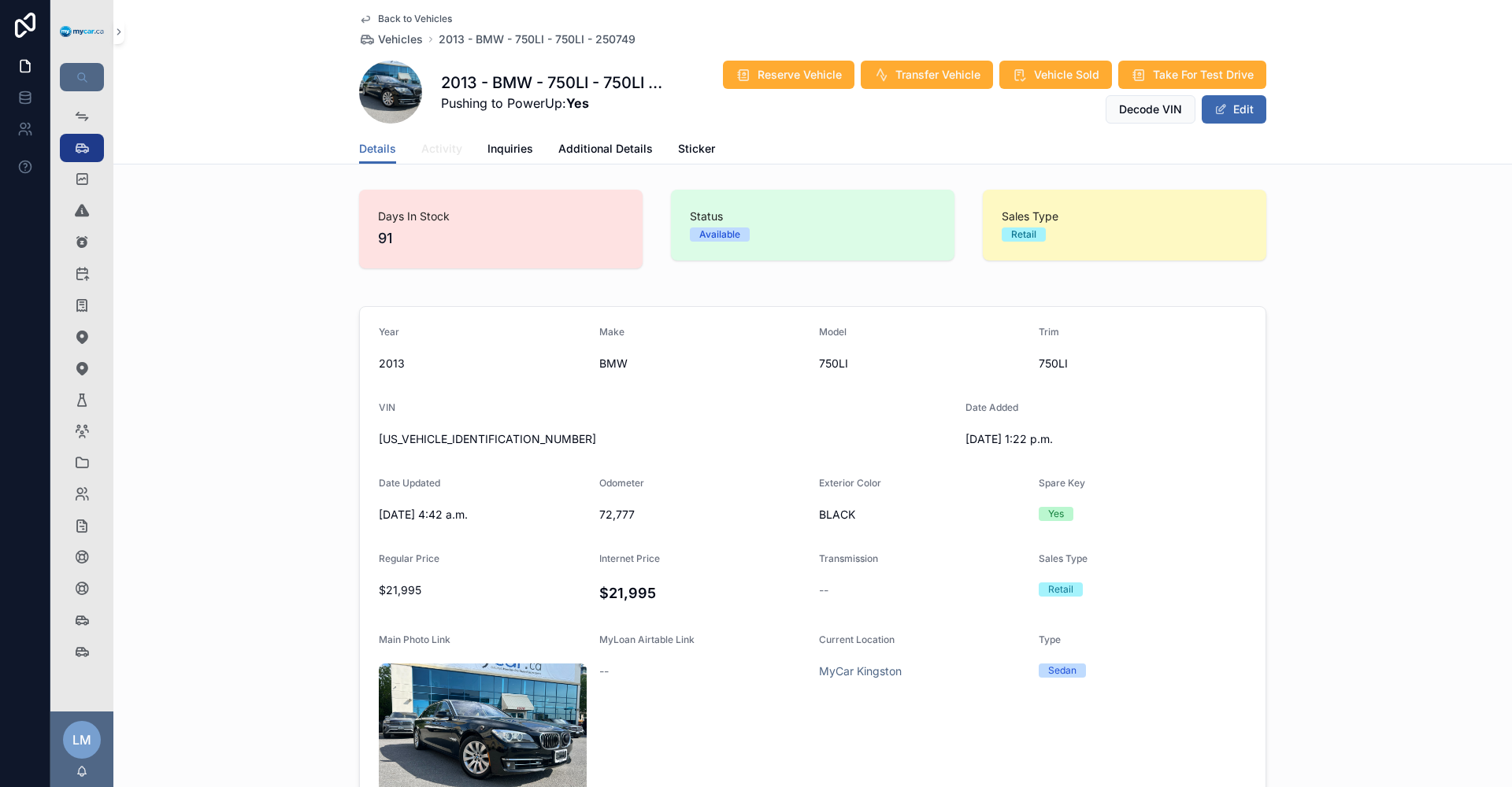
click at [431, 156] on span "Activity" at bounding box center [442, 149] width 41 height 16
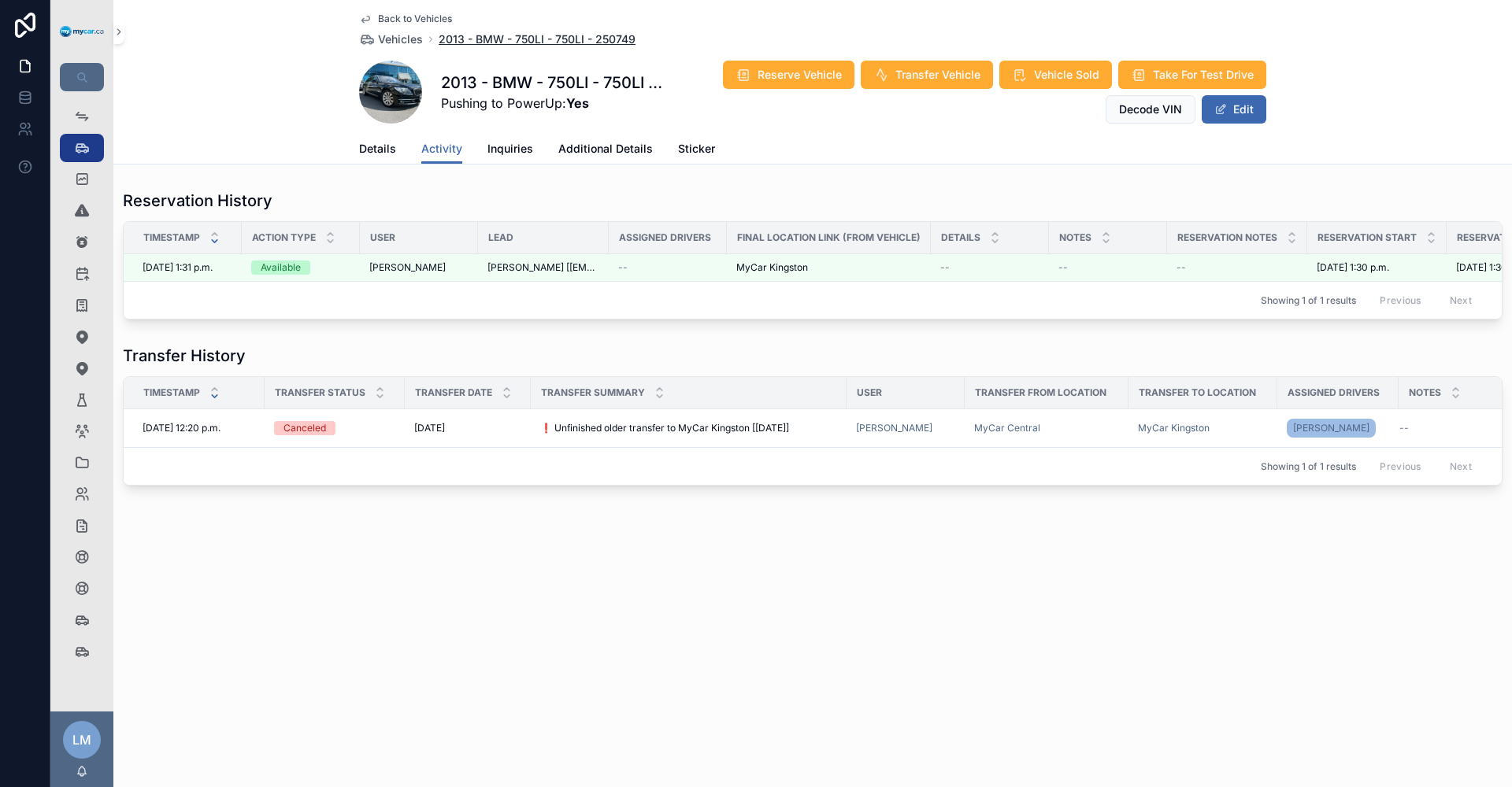
click at [549, 43] on span "2013 - BMW - 750LI - 750LI - 250749" at bounding box center [536, 39] width 197 height 16
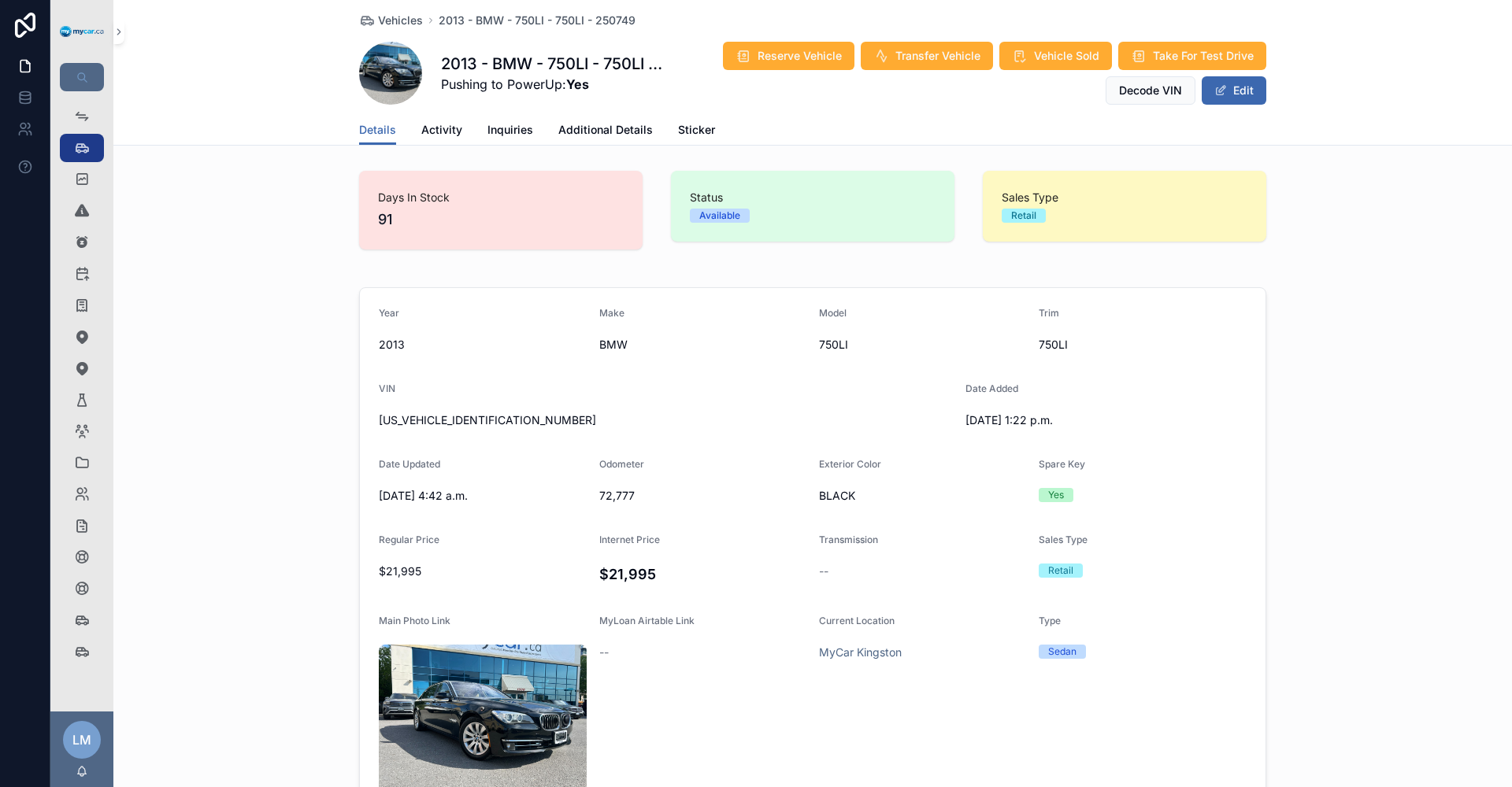
click at [448, 421] on span "[US_VEHICLE_IDENTIFICATION_NUMBER]" at bounding box center [665, 421] width 574 height 16
copy span "[US_VEHICLE_IDENTIFICATION_NUMBER]"
click at [446, 124] on span "Activity" at bounding box center [442, 130] width 41 height 16
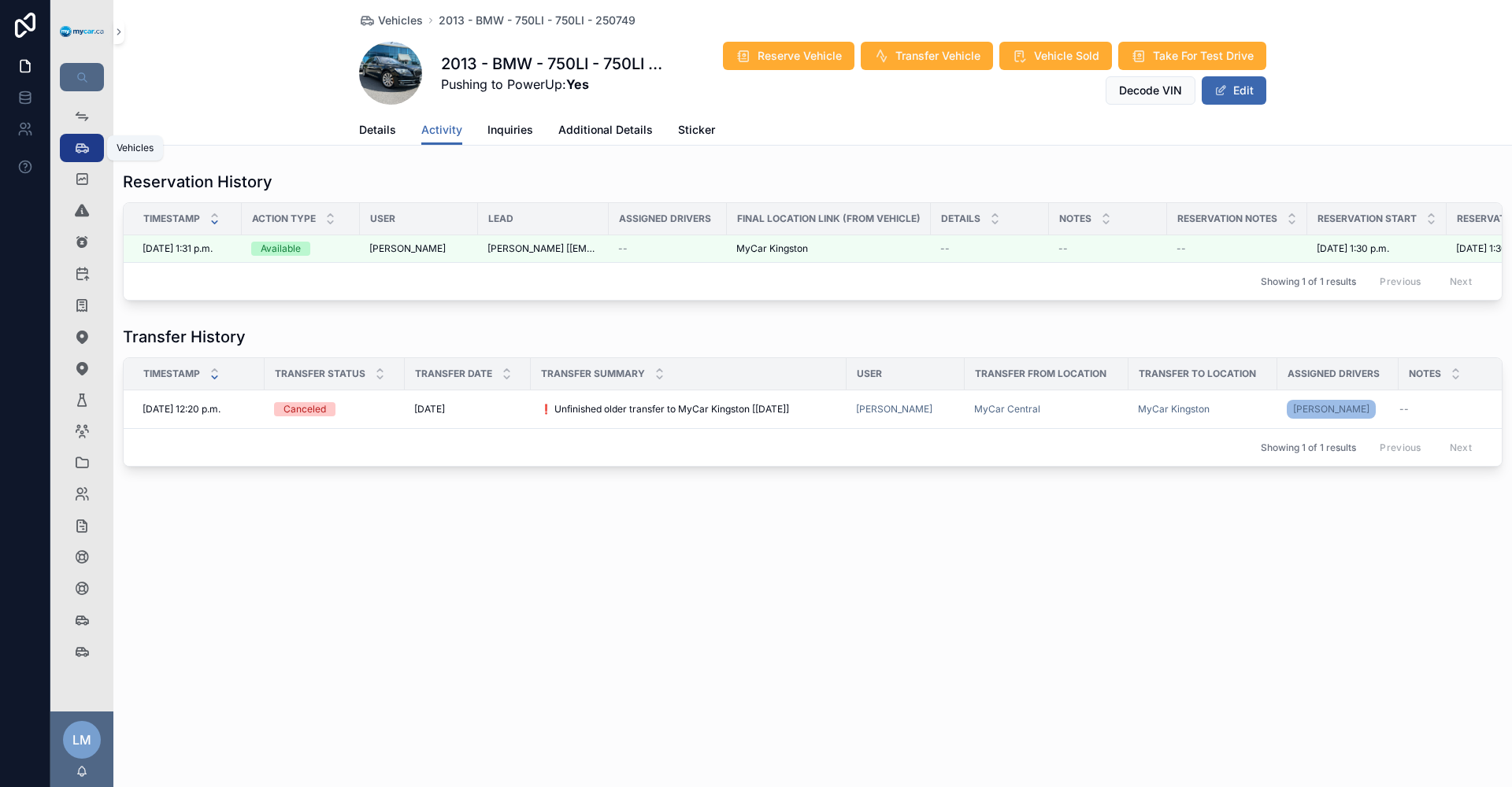
click at [80, 153] on icon "scrollable content" at bounding box center [82, 148] width 16 height 16
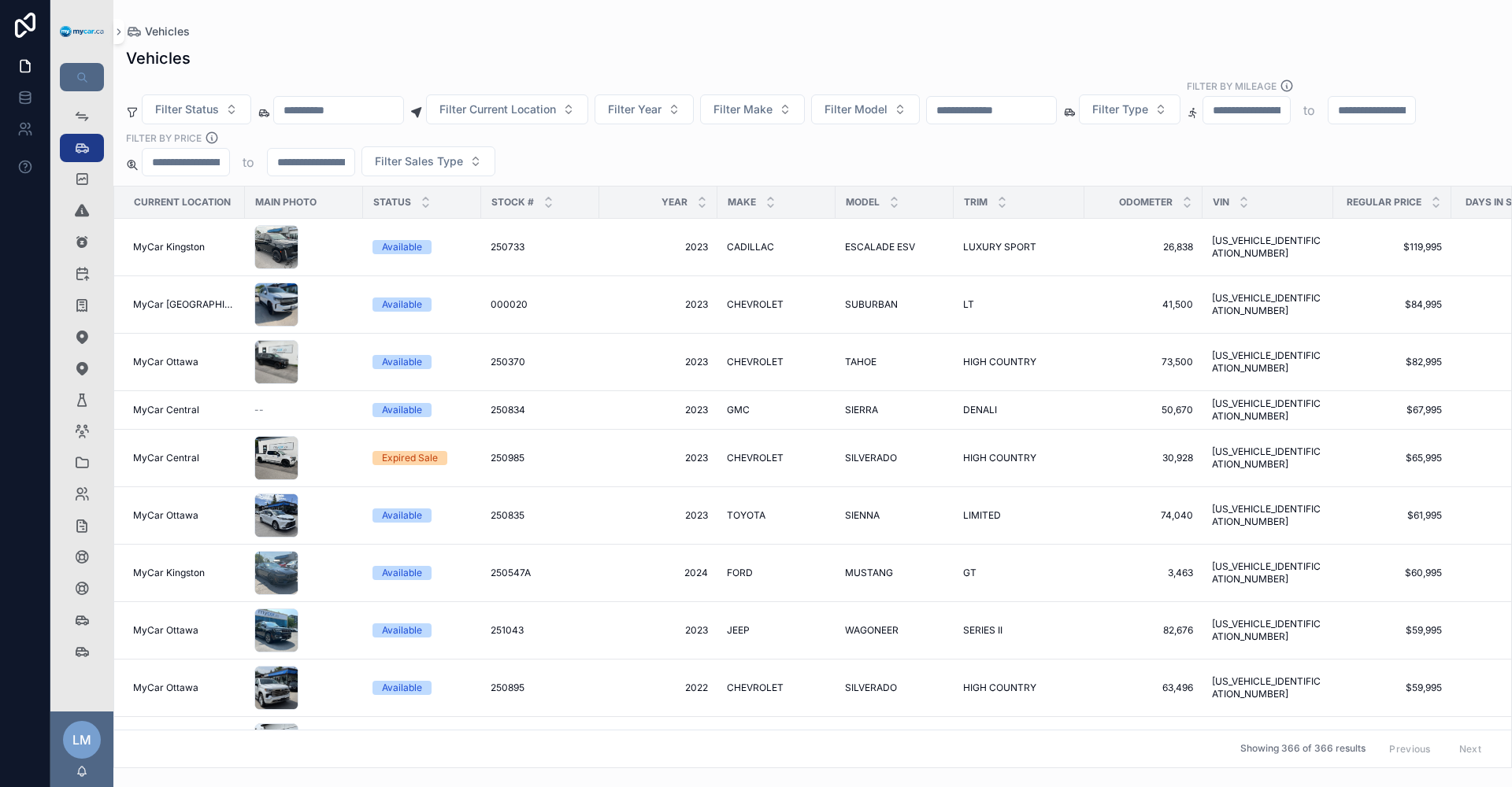
click at [1056, 117] on input "scrollable content" at bounding box center [992, 109] width 129 height 22
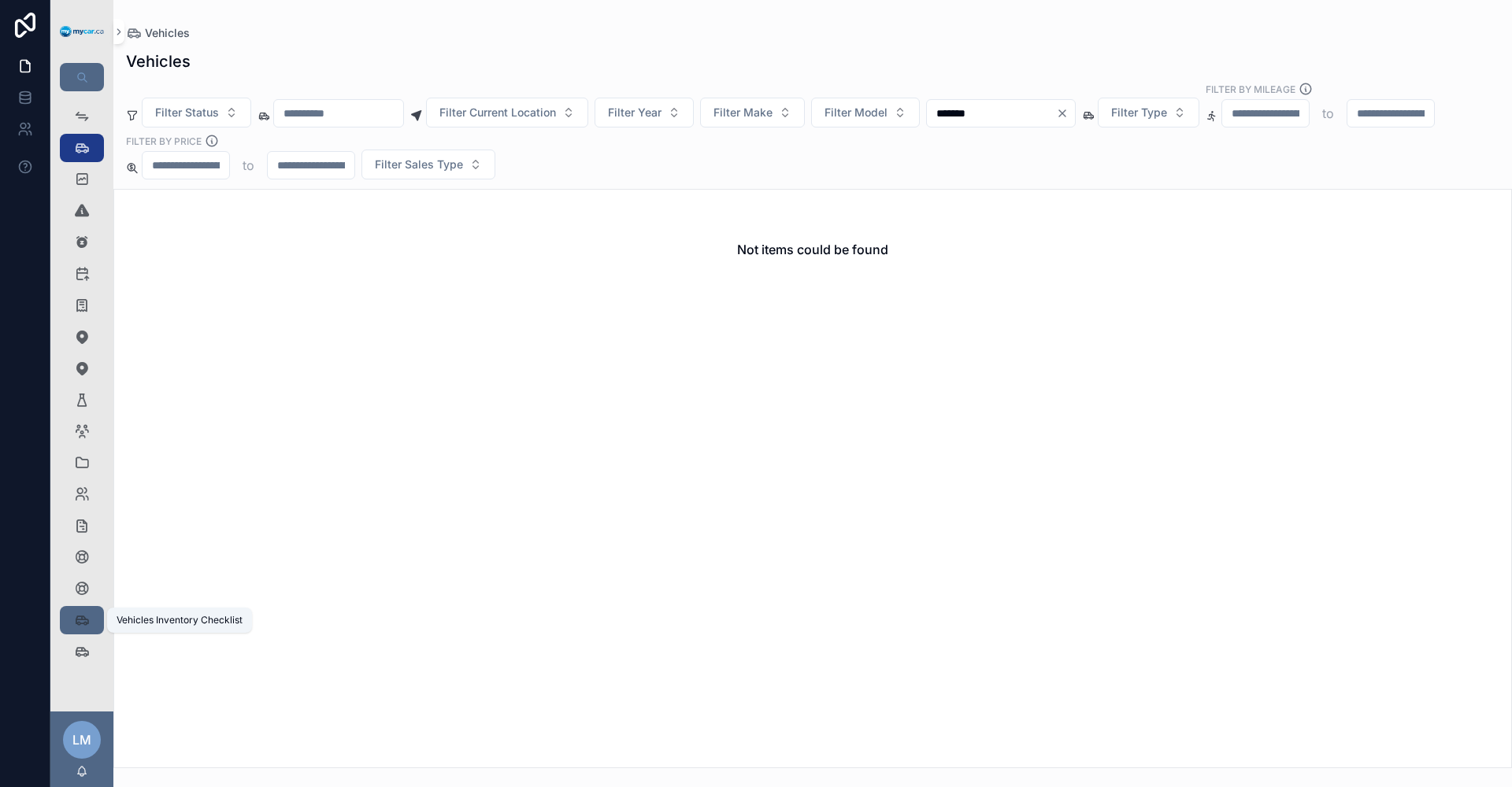
type input "*******"
click at [86, 622] on icon "scrollable content" at bounding box center [82, 620] width 16 height 16
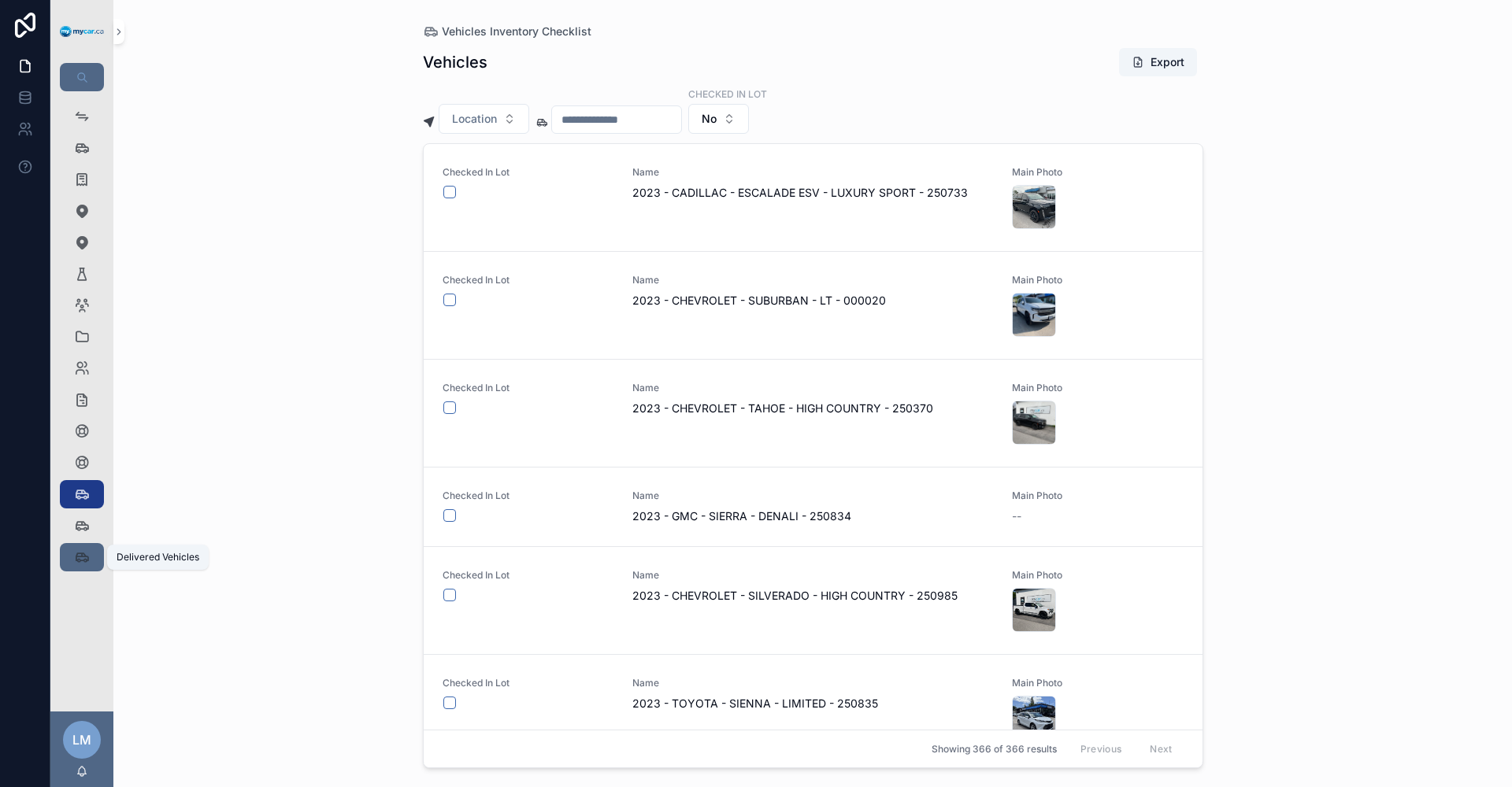
click at [83, 557] on icon "scrollable content" at bounding box center [82, 557] width 16 height 16
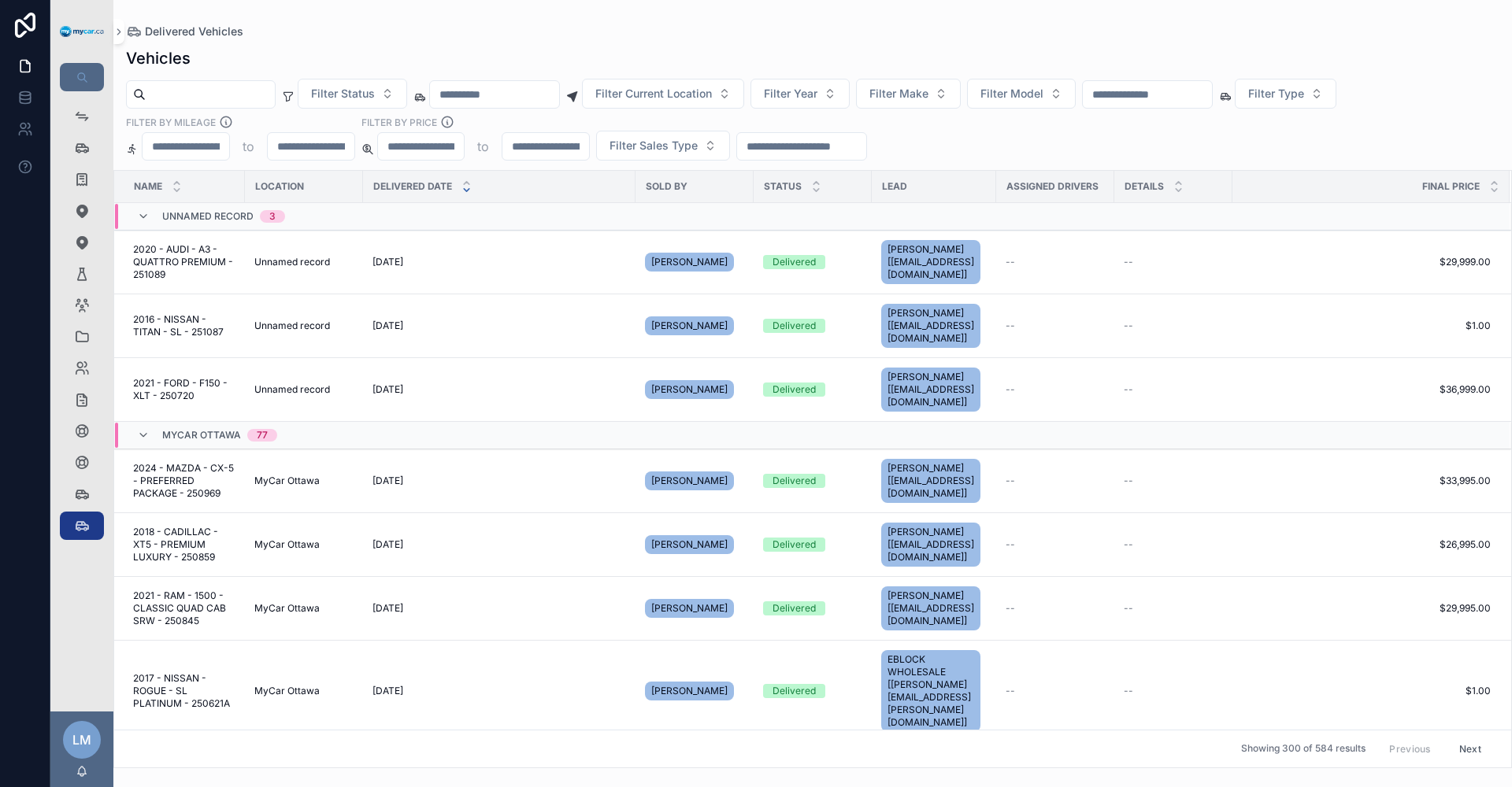
click at [1212, 92] on input "scrollable content" at bounding box center [1147, 94] width 129 height 22
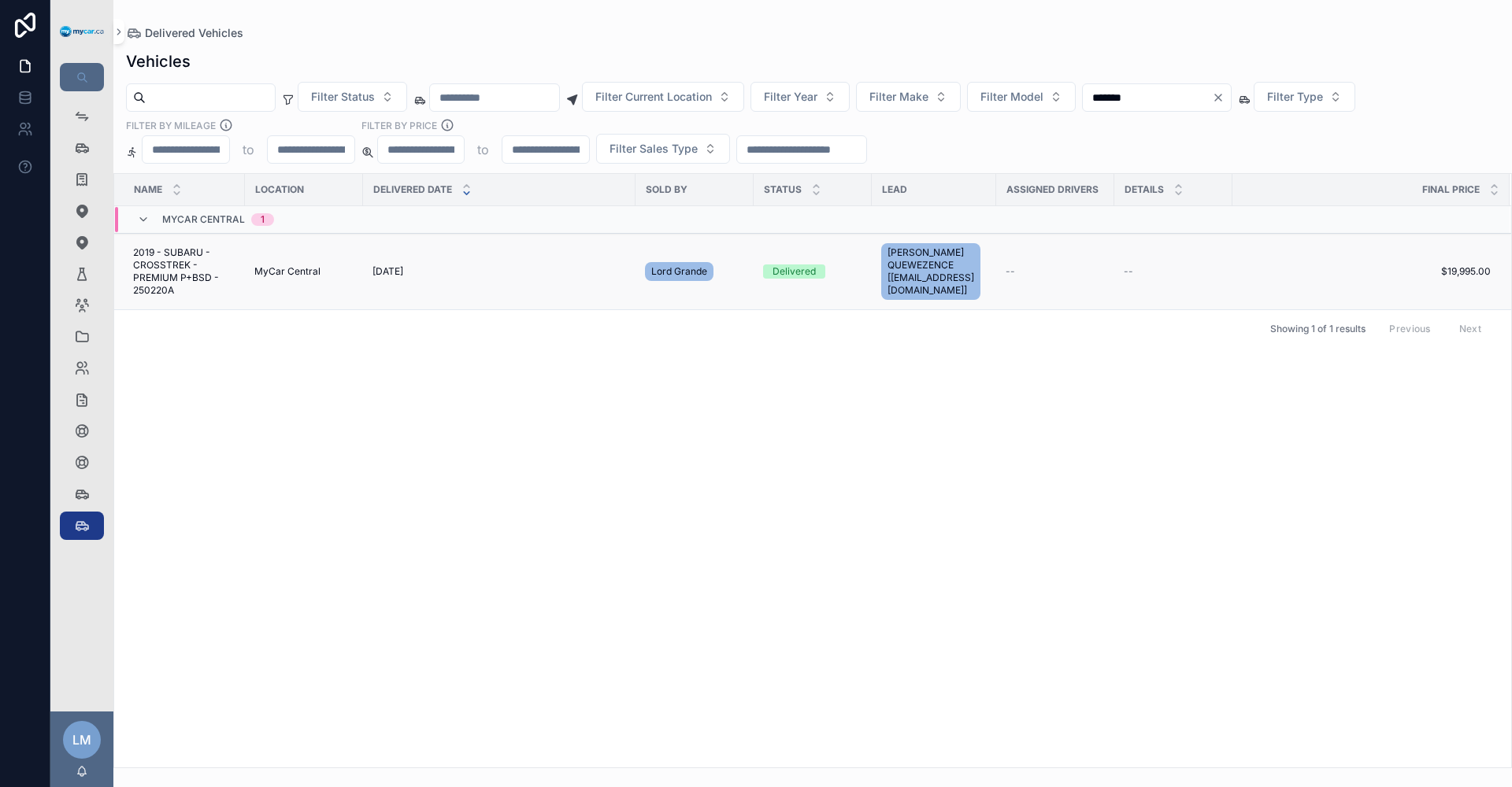
type input "*******"
click at [951, 269] on span "[PERSON_NAME] QUEWEZENCE [[EMAIL_ADDRESS][DOMAIN_NAME]]" at bounding box center [930, 272] width 87 height 51
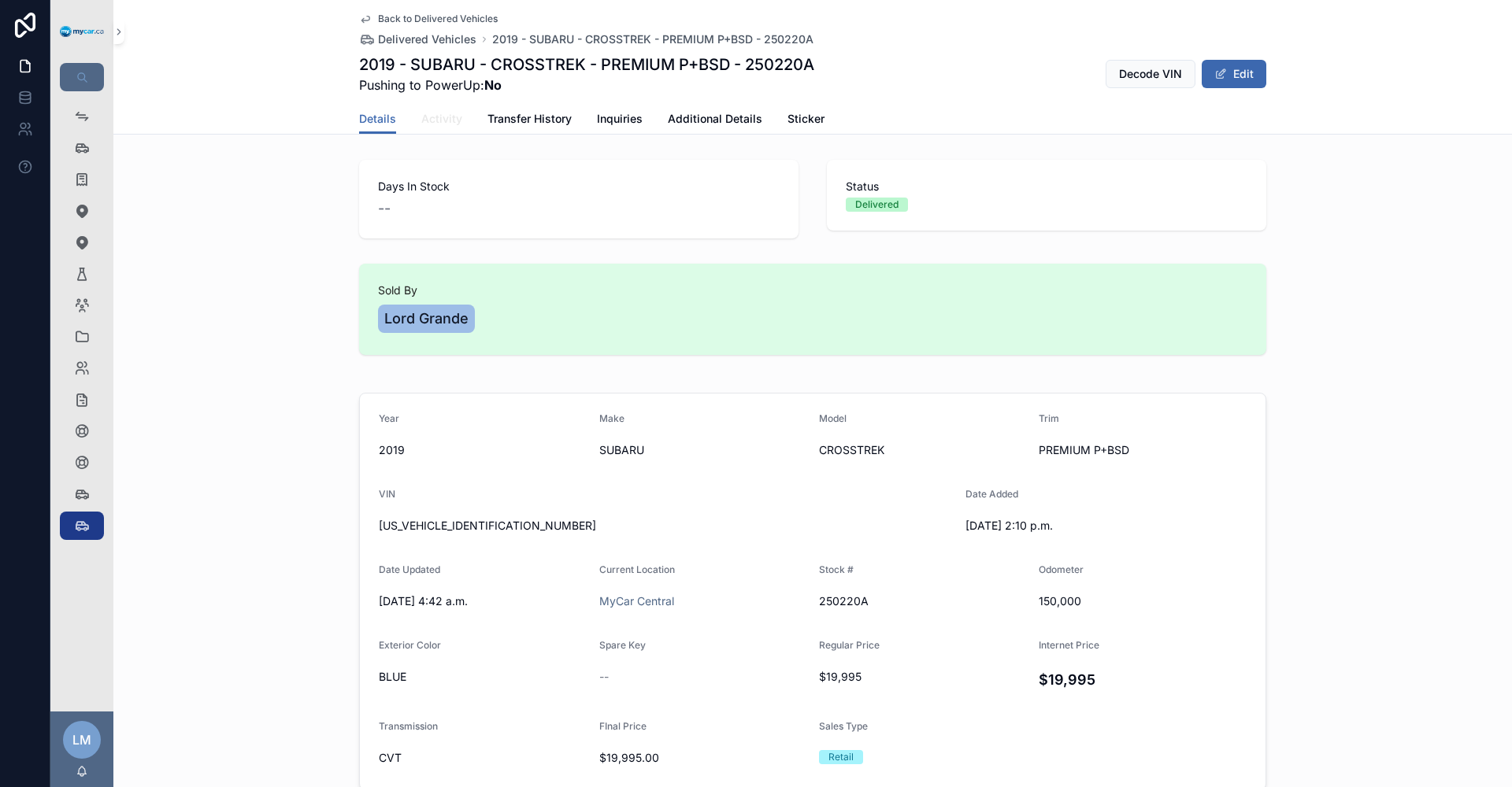
click at [422, 115] on span "Activity" at bounding box center [442, 119] width 41 height 16
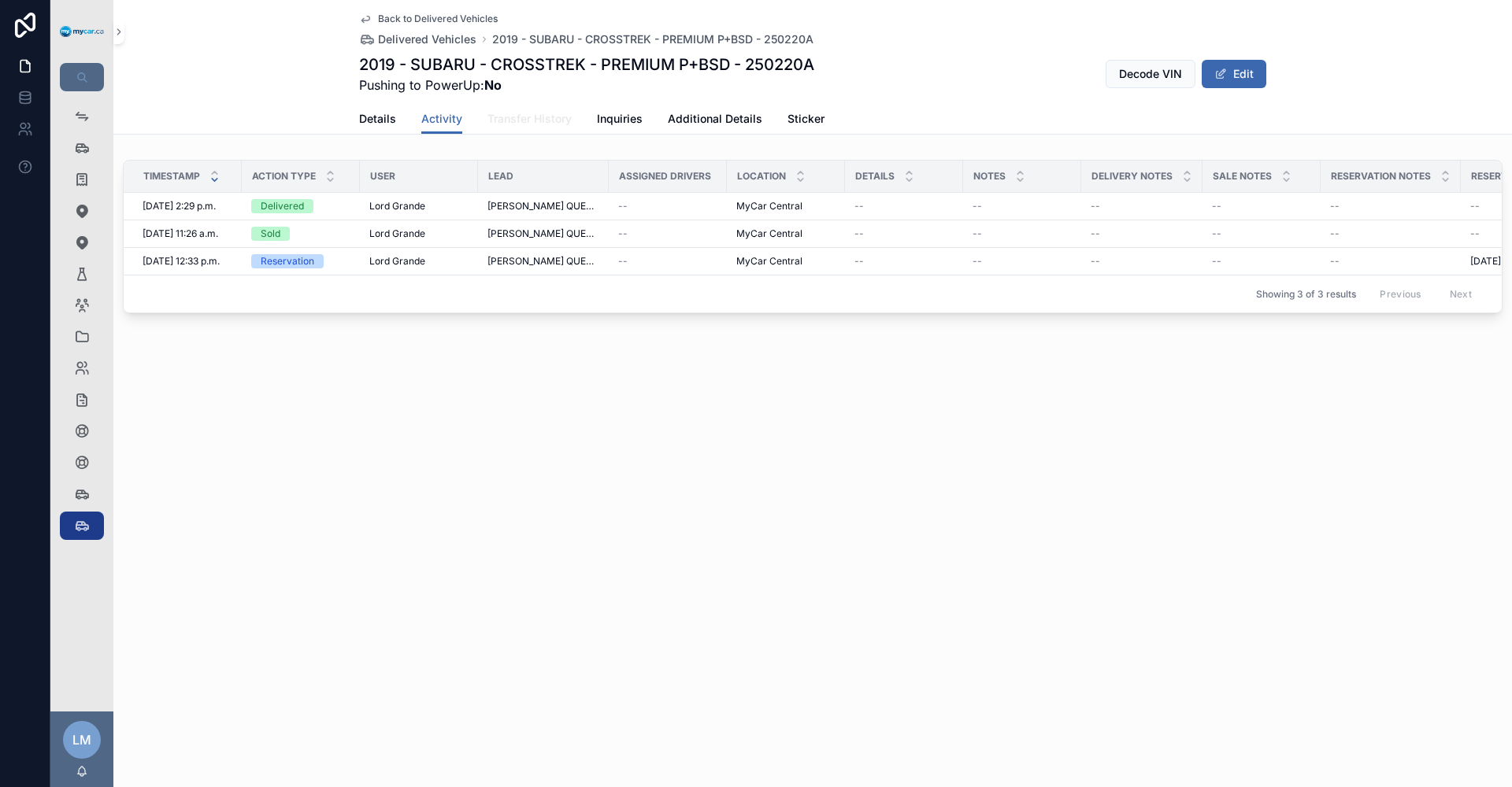
click at [523, 129] on link "Transfer History" at bounding box center [529, 121] width 84 height 31
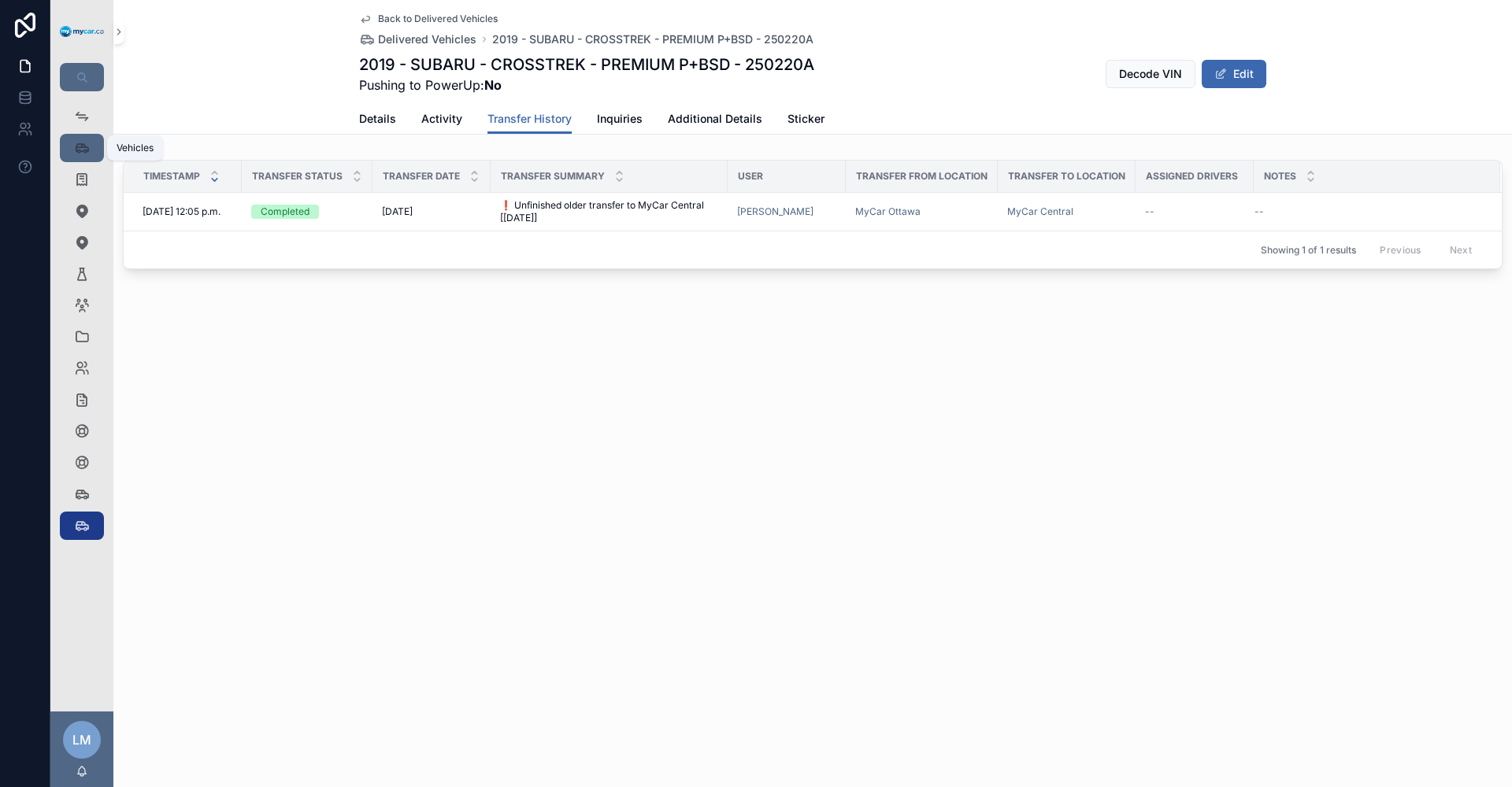
click at [80, 146] on icon "scrollable content" at bounding box center [82, 148] width 16 height 16
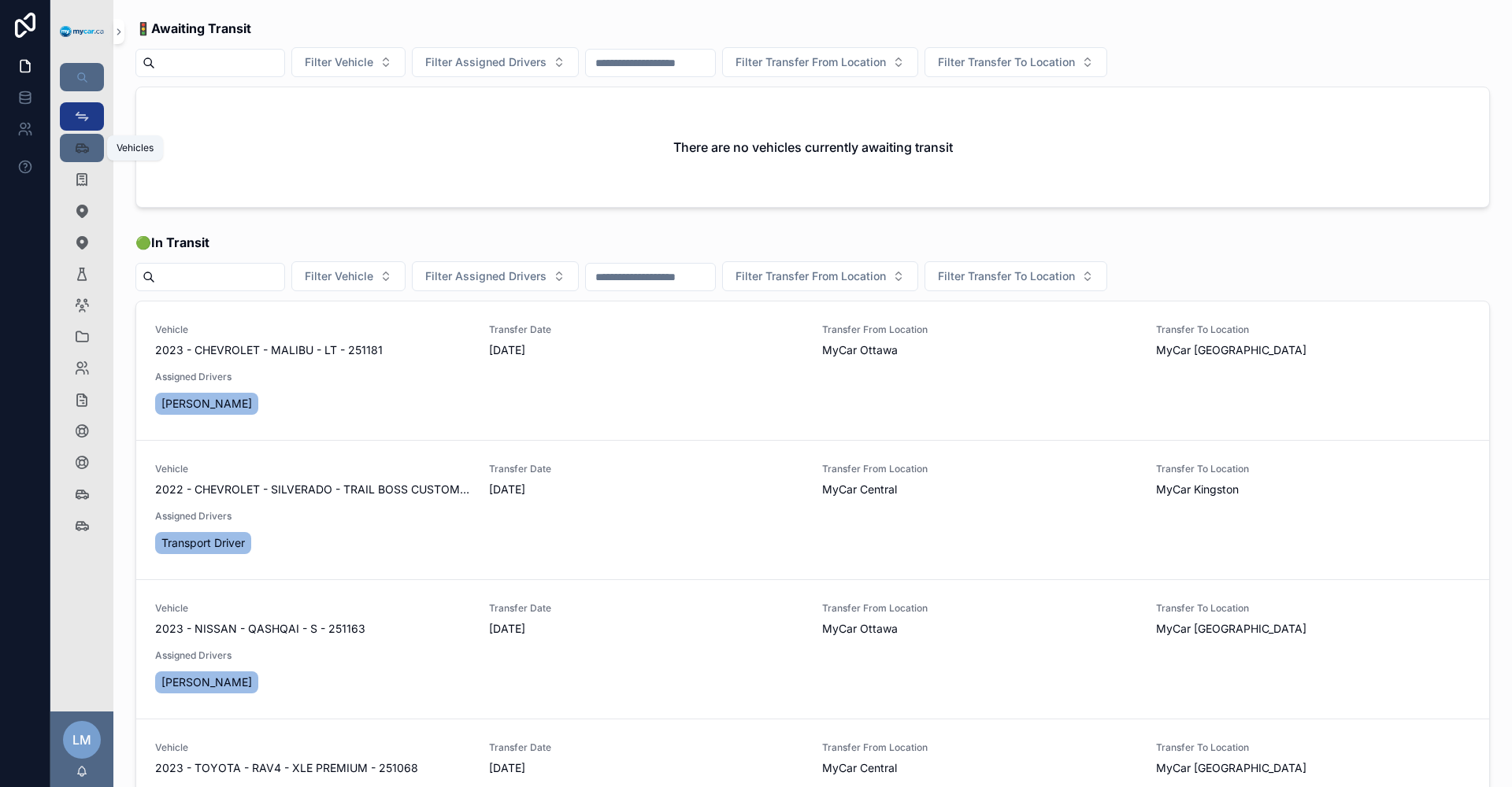
click at [78, 153] on icon "scrollable content" at bounding box center [82, 148] width 16 height 16
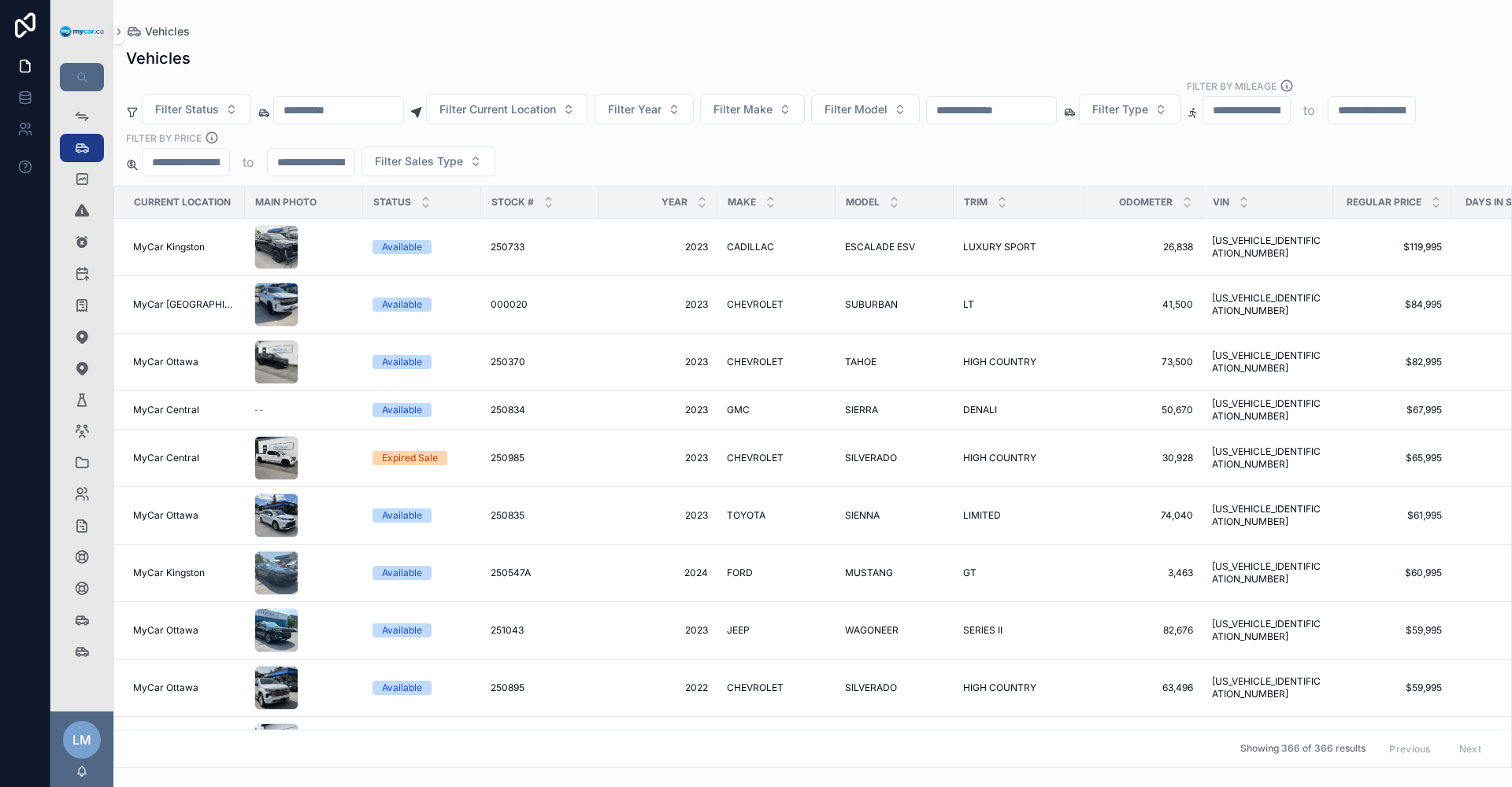
click at [1056, 117] on input "scrollable content" at bounding box center [992, 109] width 129 height 22
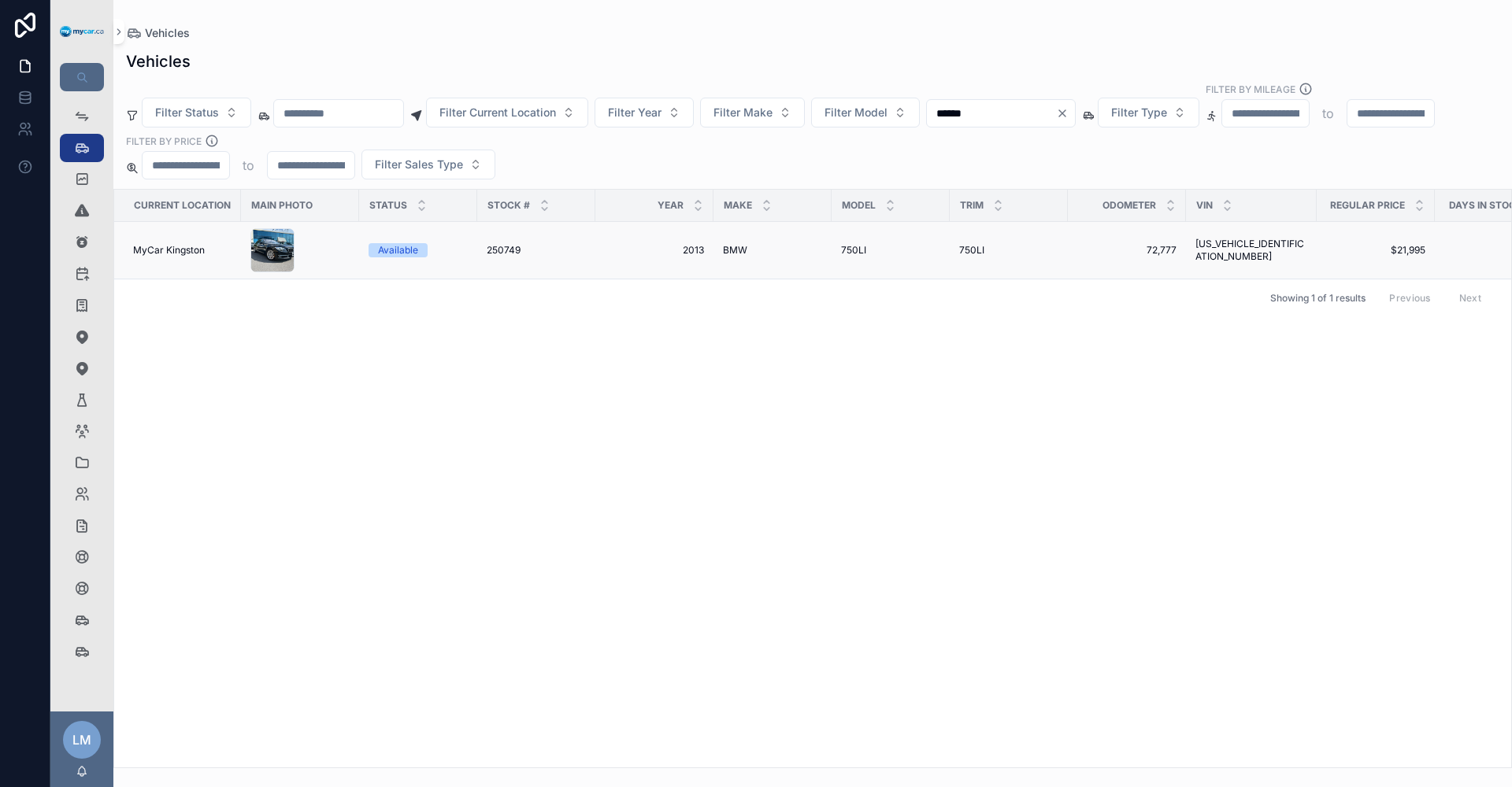
type input "******"
click at [1265, 238] on span "[US_VEHICLE_IDENTIFICATION_NUMBER]" at bounding box center [1251, 250] width 112 height 25
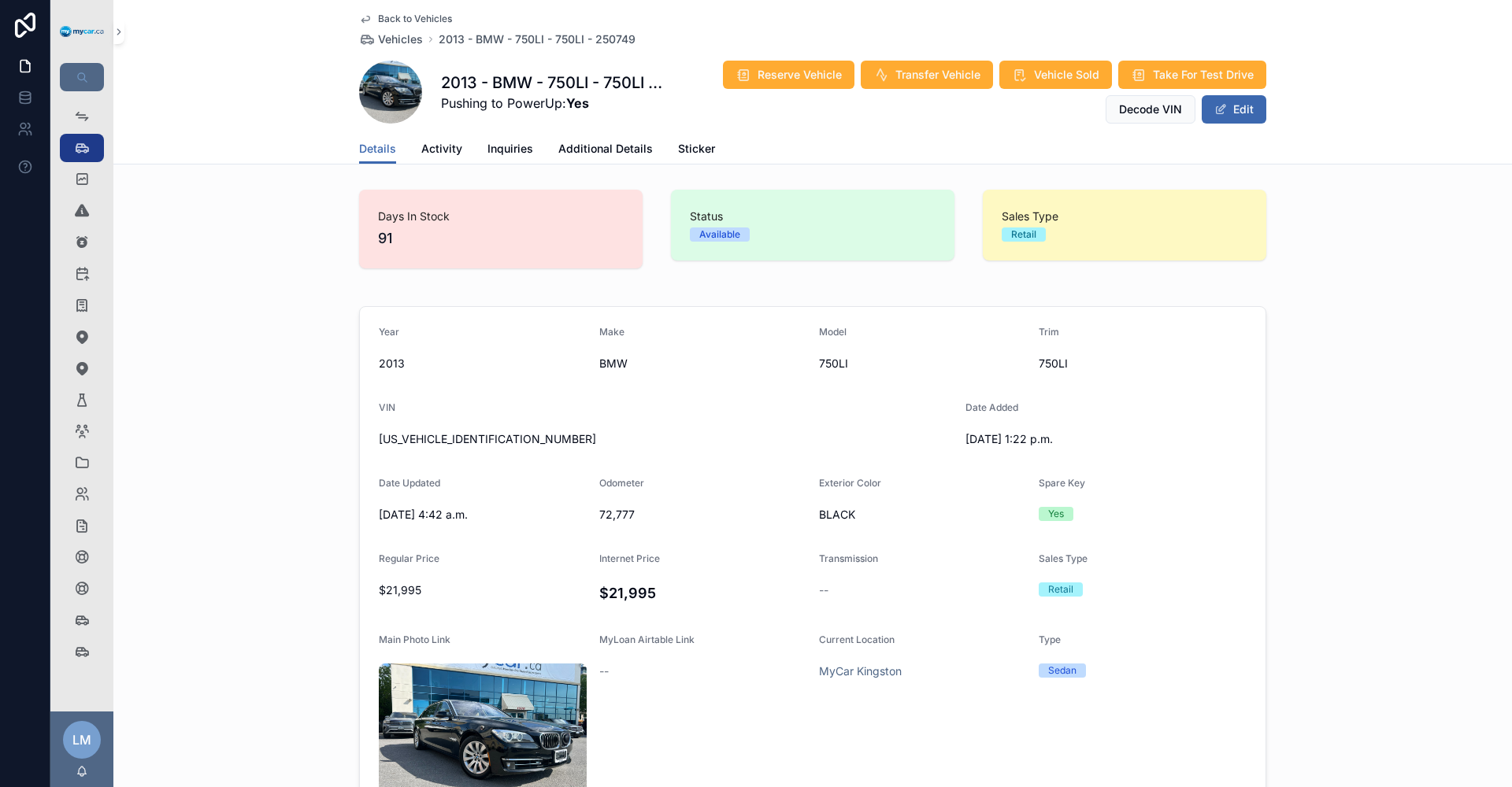
click at [442, 438] on span "[US_VEHICLE_IDENTIFICATION_NUMBER]" at bounding box center [665, 439] width 574 height 16
copy span "[US_VEHICLE_IDENTIFICATION_NUMBER]"
